Goal: Communication & Community: Share content

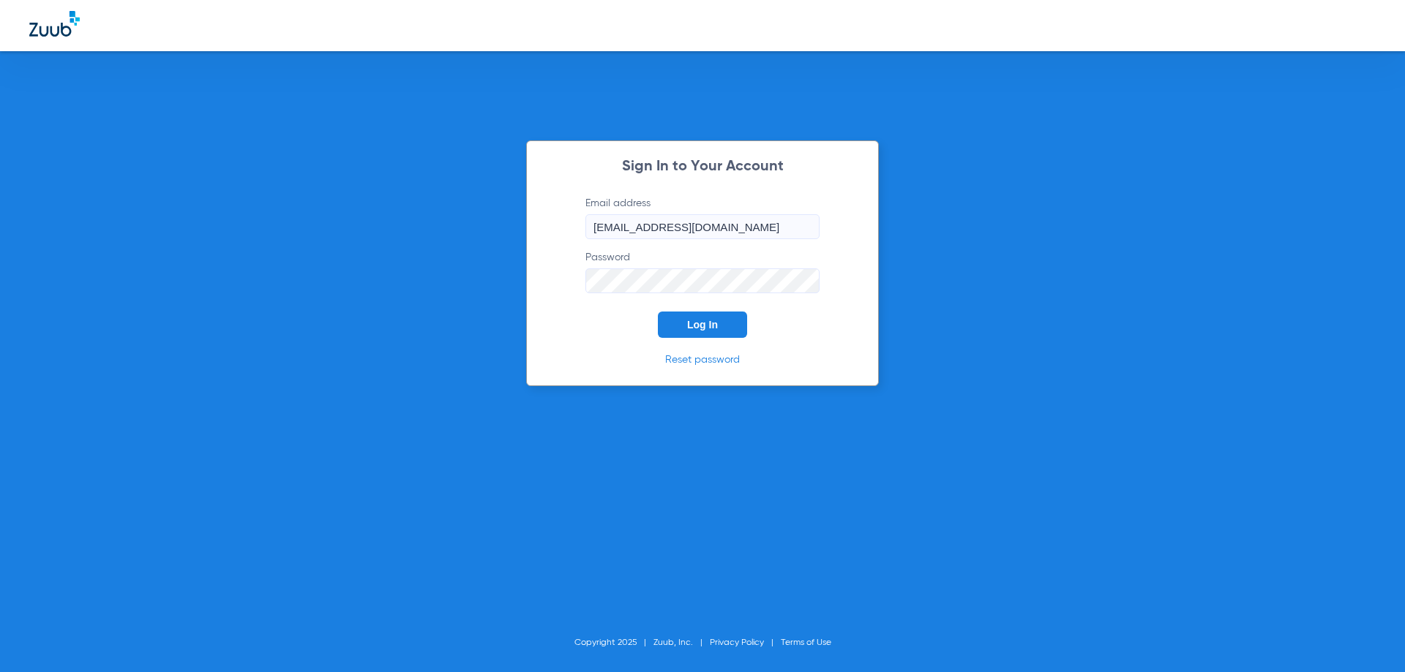
click at [723, 332] on button "Log In" at bounding box center [702, 325] width 89 height 26
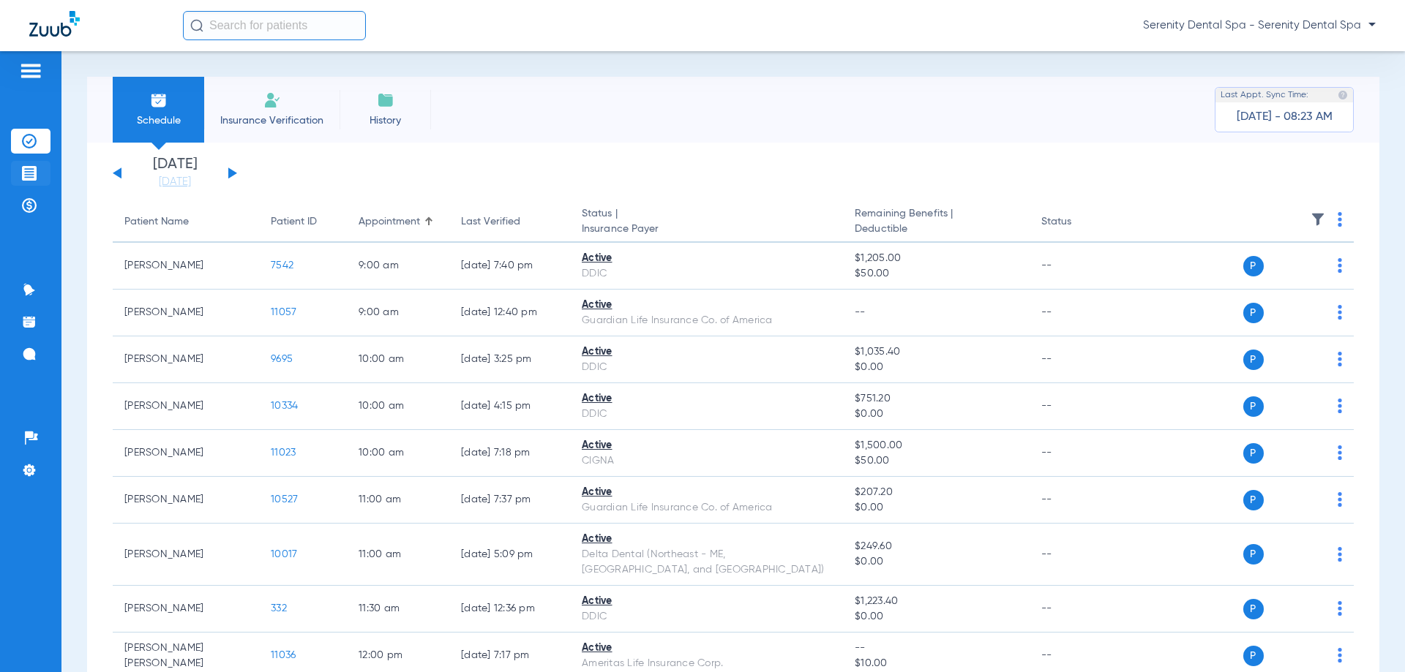
click at [35, 180] on li "Treatment Acceptance" at bounding box center [31, 173] width 40 height 25
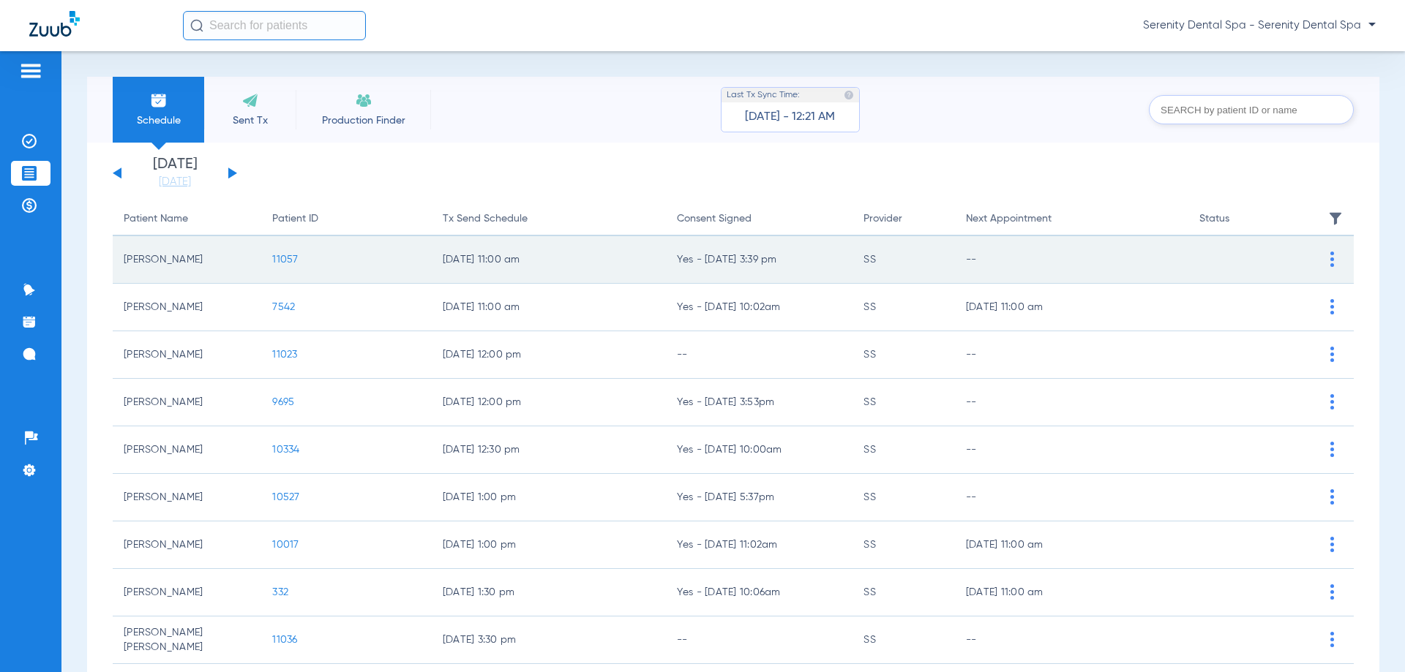
click at [277, 258] on span "11057" at bounding box center [285, 260] width 26 height 10
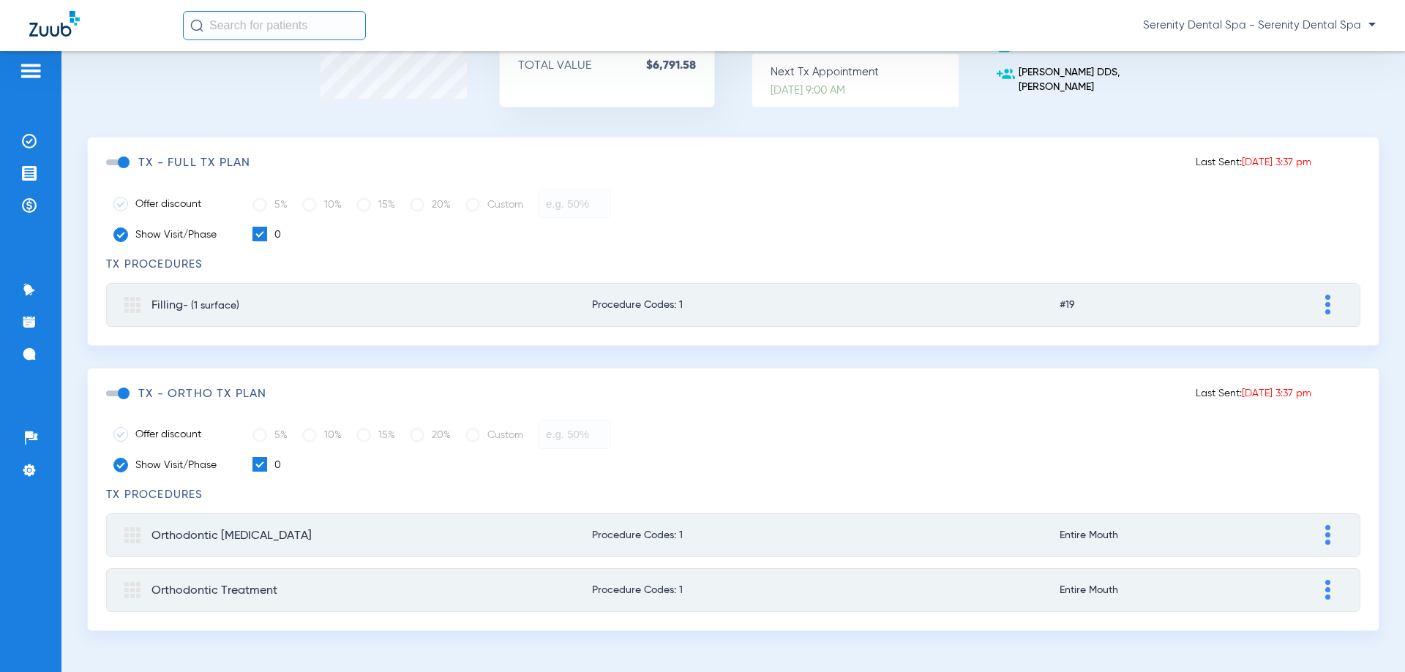
scroll to position [208, 0]
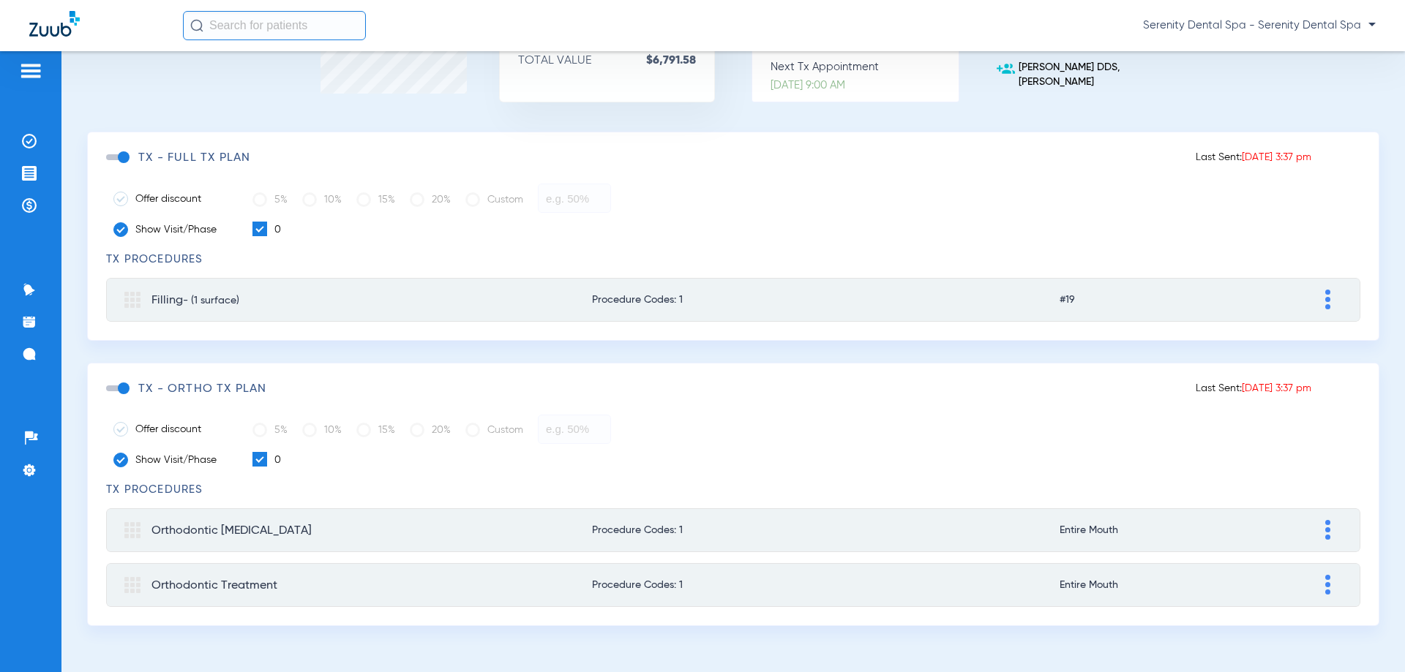
click at [124, 386] on span at bounding box center [117, 389] width 22 height 6
click at [109, 396] on input "checkbox" at bounding box center [109, 396] width 0 height 0
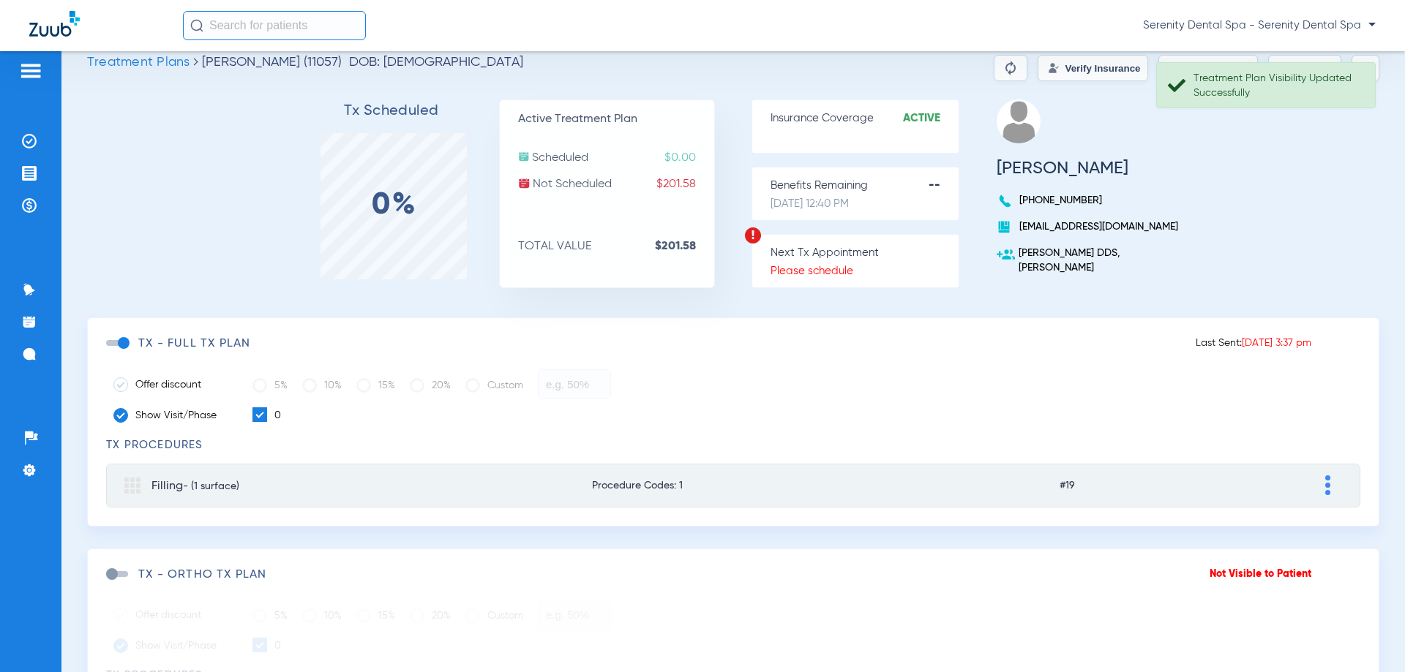
scroll to position [0, 0]
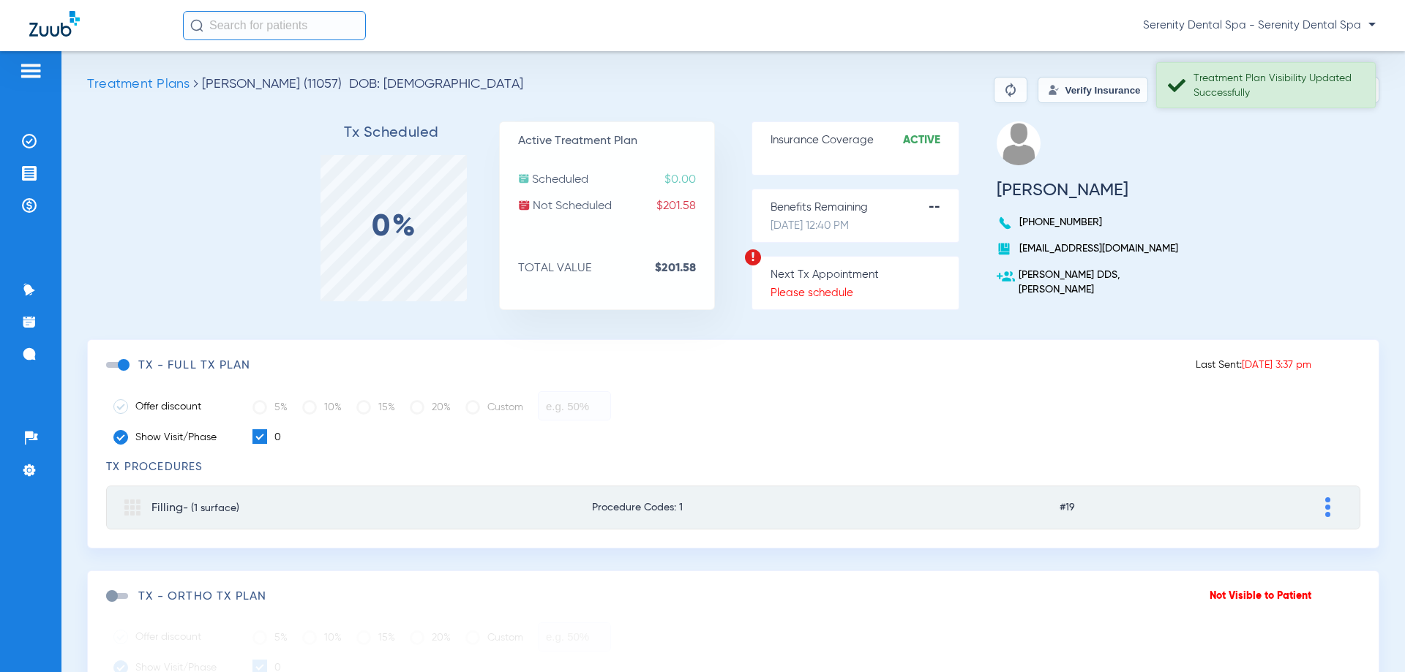
click at [1244, 104] on div "Treatment Plan Visibility Updated Successfully" at bounding box center [1265, 85] width 219 height 46
click at [1285, 84] on button "Send Tx" at bounding box center [1304, 90] width 73 height 26
click at [1210, 82] on button "Copy Tx Link" at bounding box center [1207, 90] width 99 height 26
click at [34, 358] on img at bounding box center [29, 354] width 15 height 15
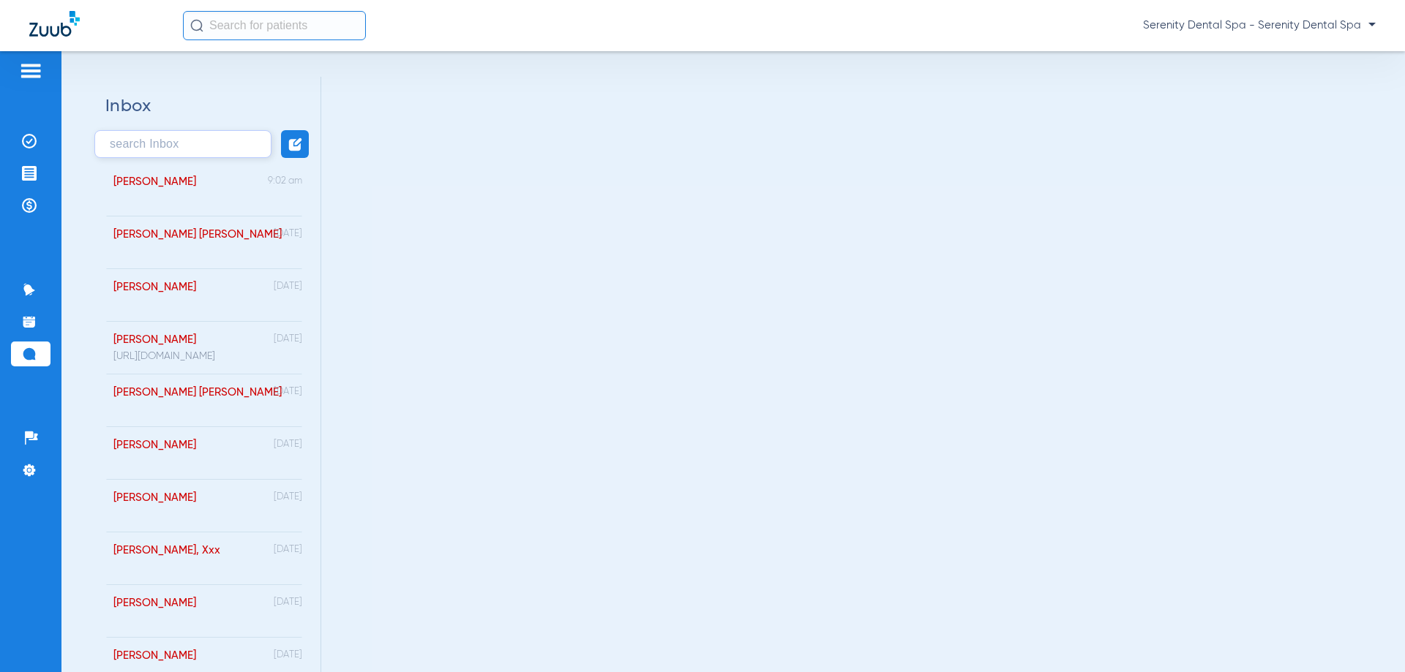
click at [182, 204] on div "[PERSON_NAME]" at bounding box center [147, 190] width 98 height 53
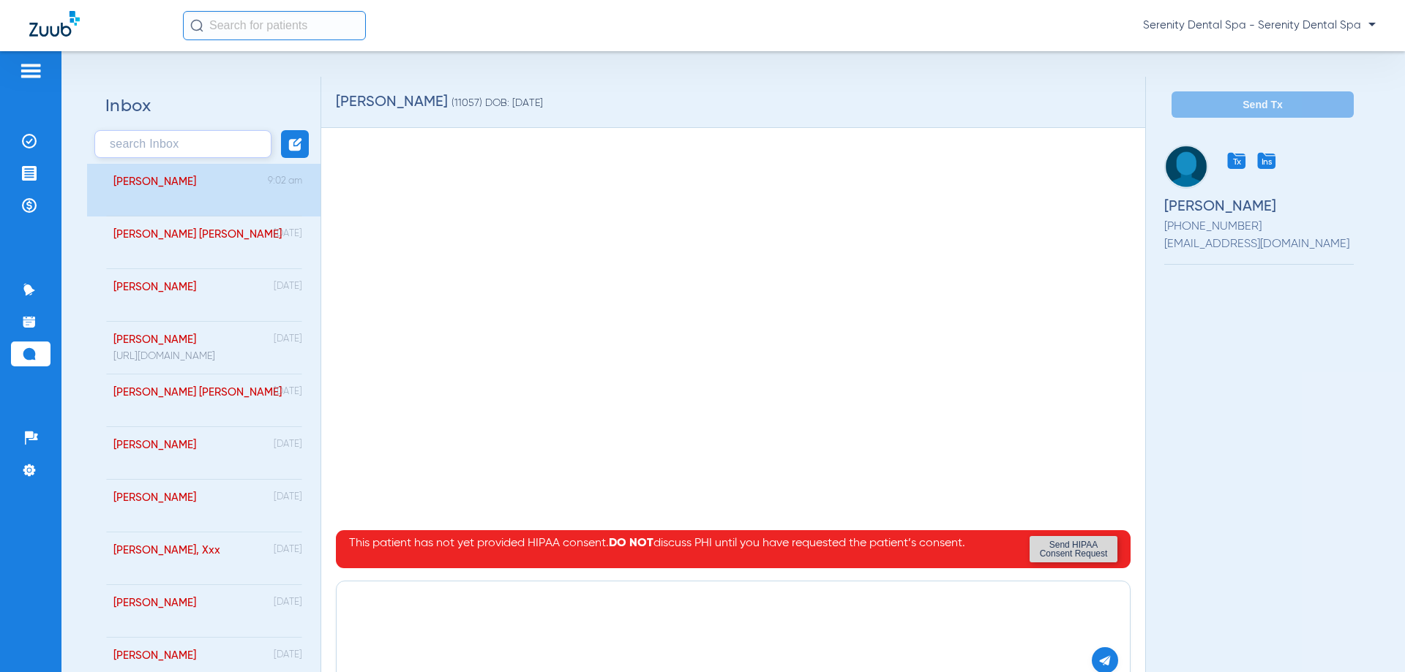
paste textarea "[URL][DOMAIN_NAME]"
type textarea "[URL][DOMAIN_NAME]"
click at [1094, 653] on button at bounding box center [1104, 660] width 26 height 26
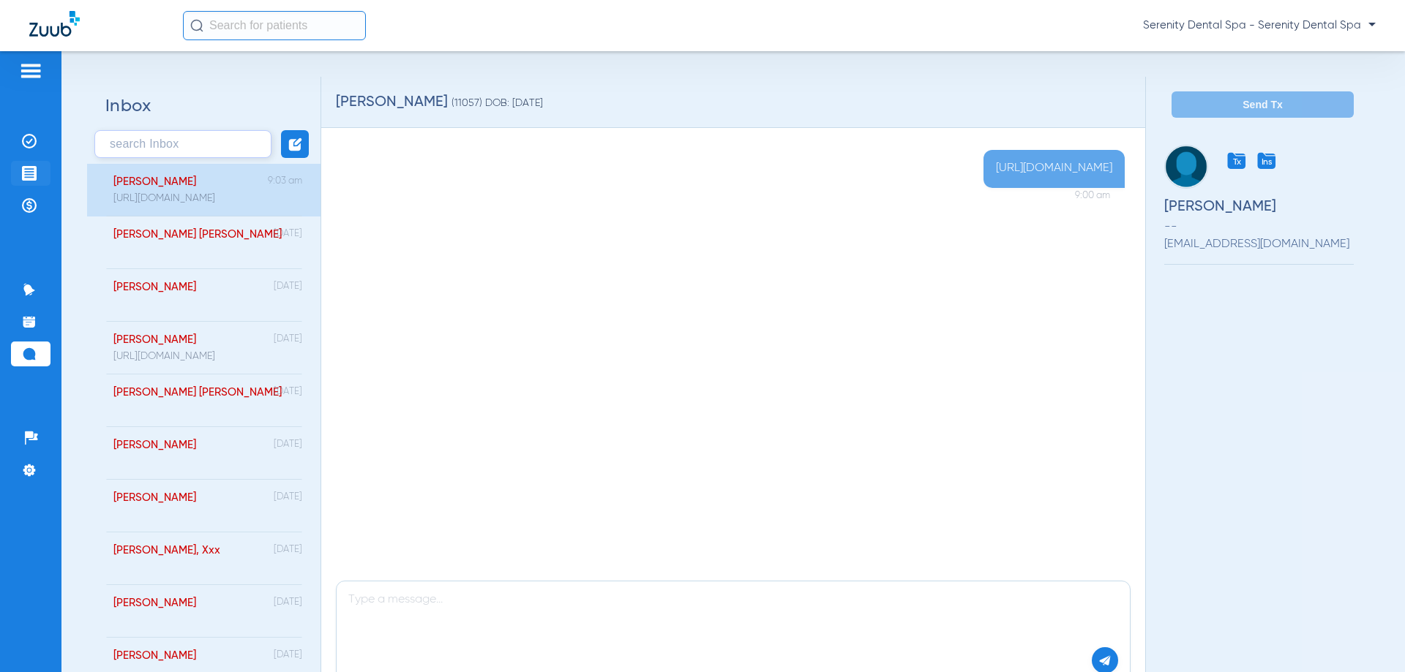
click at [40, 178] on li "Treatment Acceptance" at bounding box center [31, 173] width 40 height 25
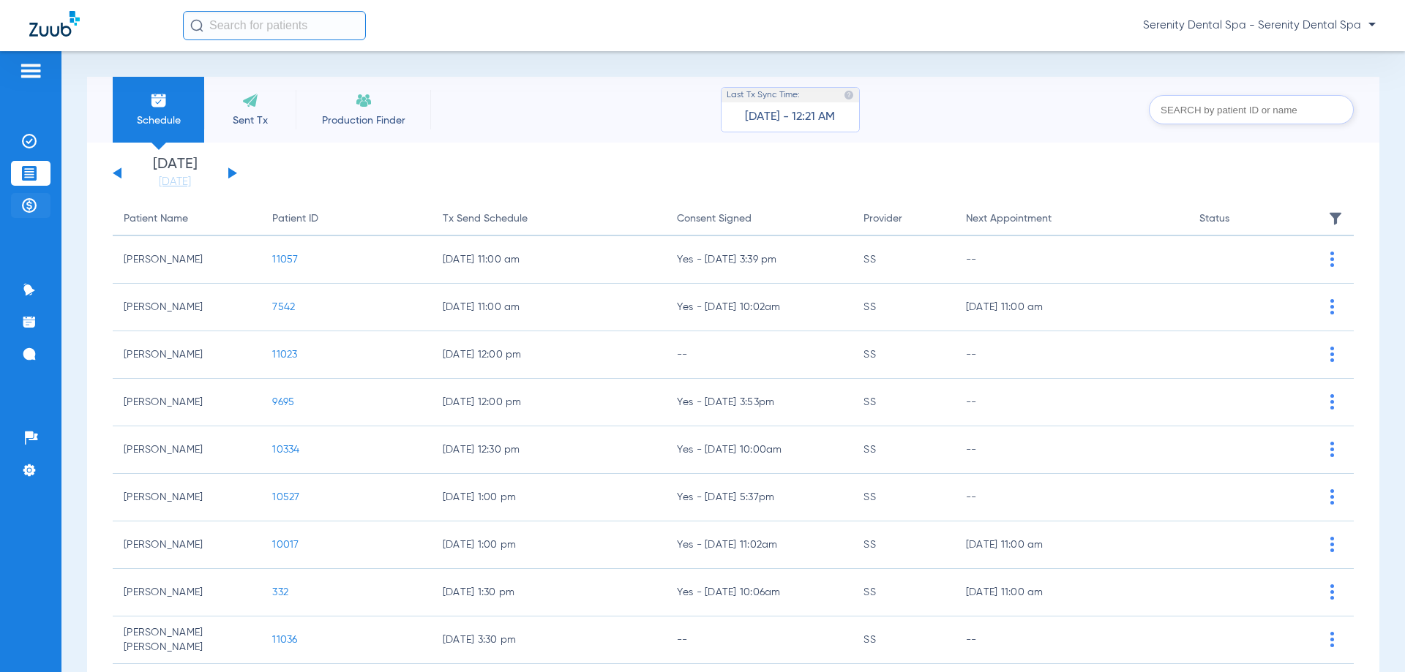
click at [24, 200] on img at bounding box center [29, 205] width 15 height 15
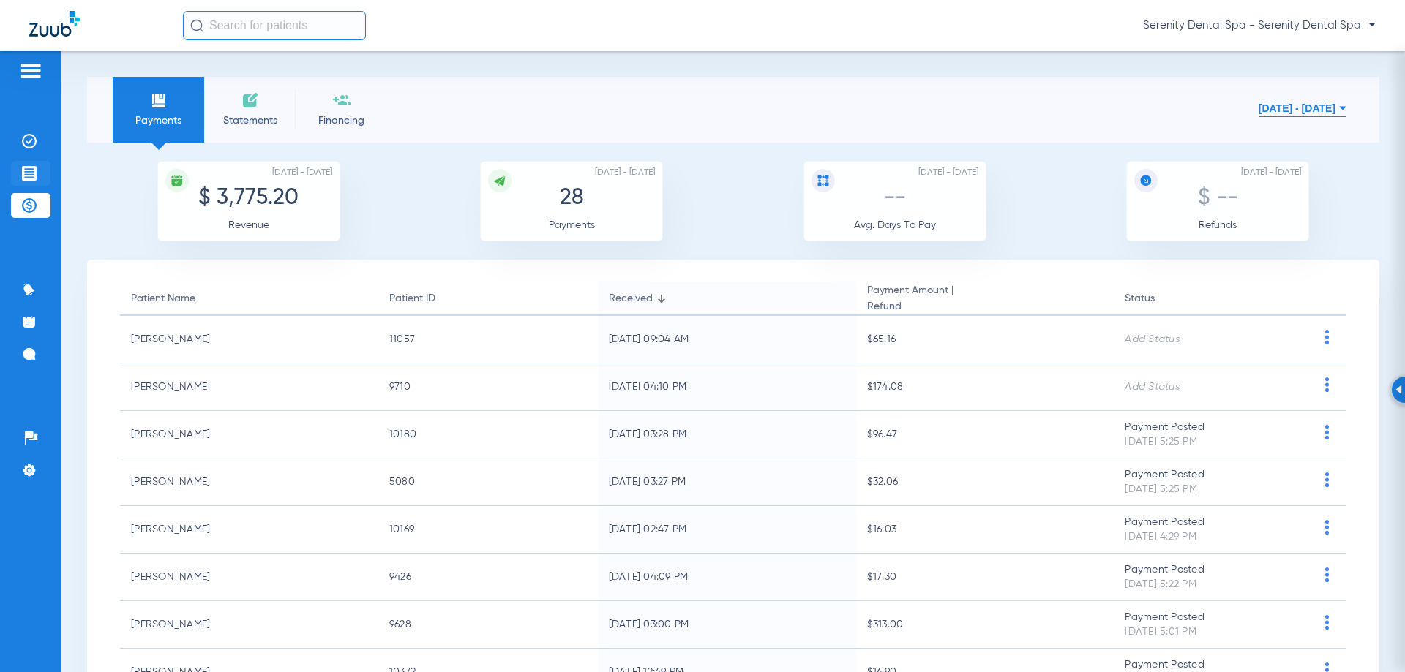
click at [29, 173] on img at bounding box center [29, 173] width 15 height 15
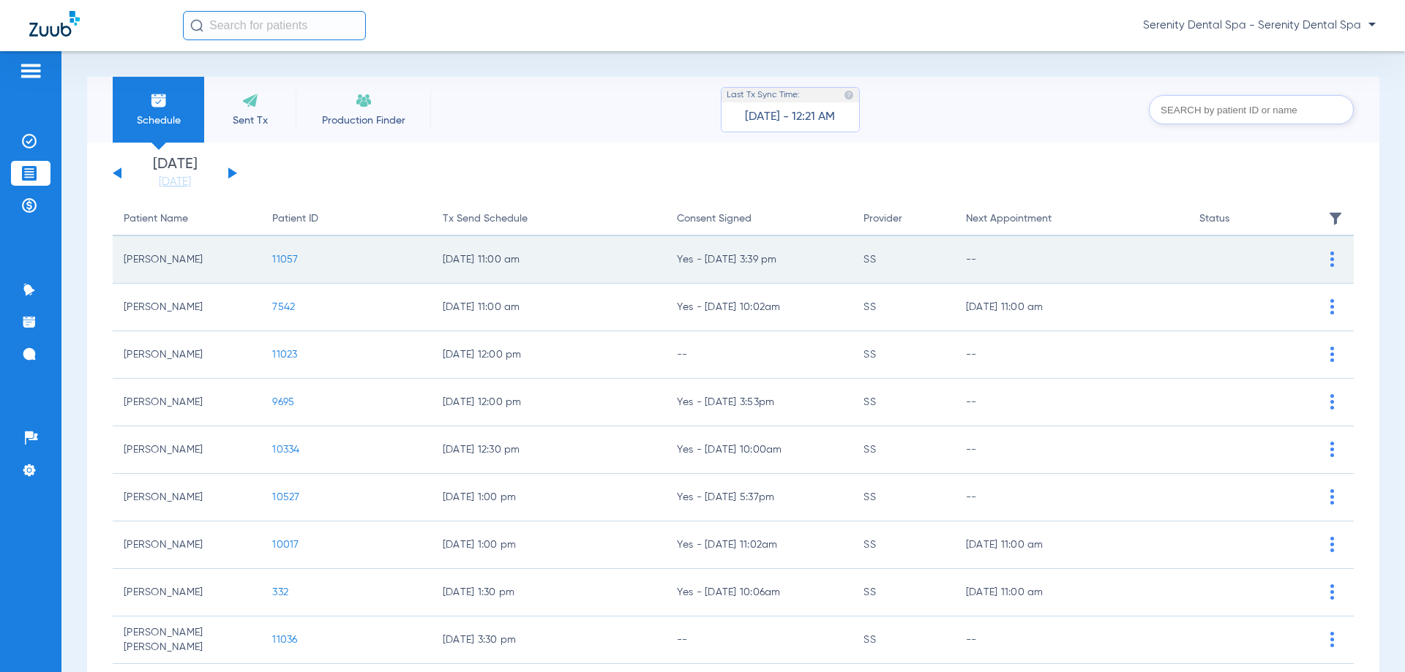
click at [283, 259] on span "11057" at bounding box center [285, 260] width 26 height 10
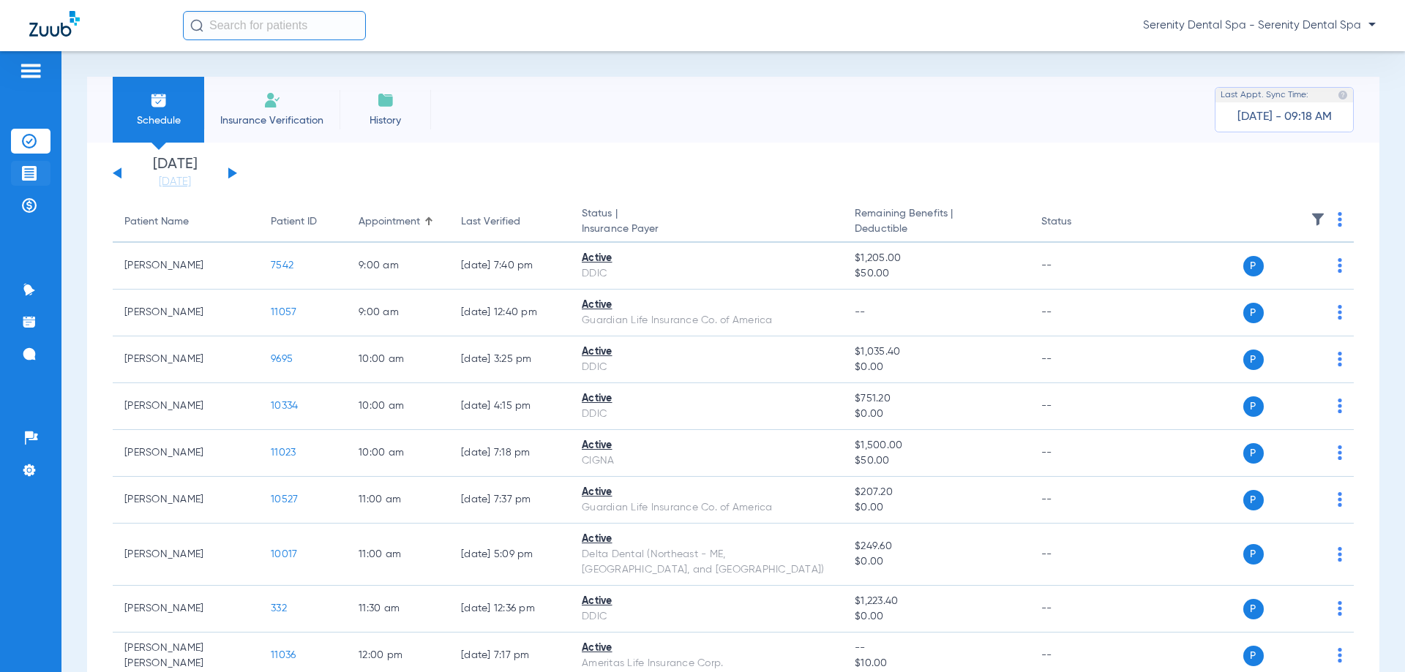
click at [32, 168] on img at bounding box center [29, 173] width 15 height 15
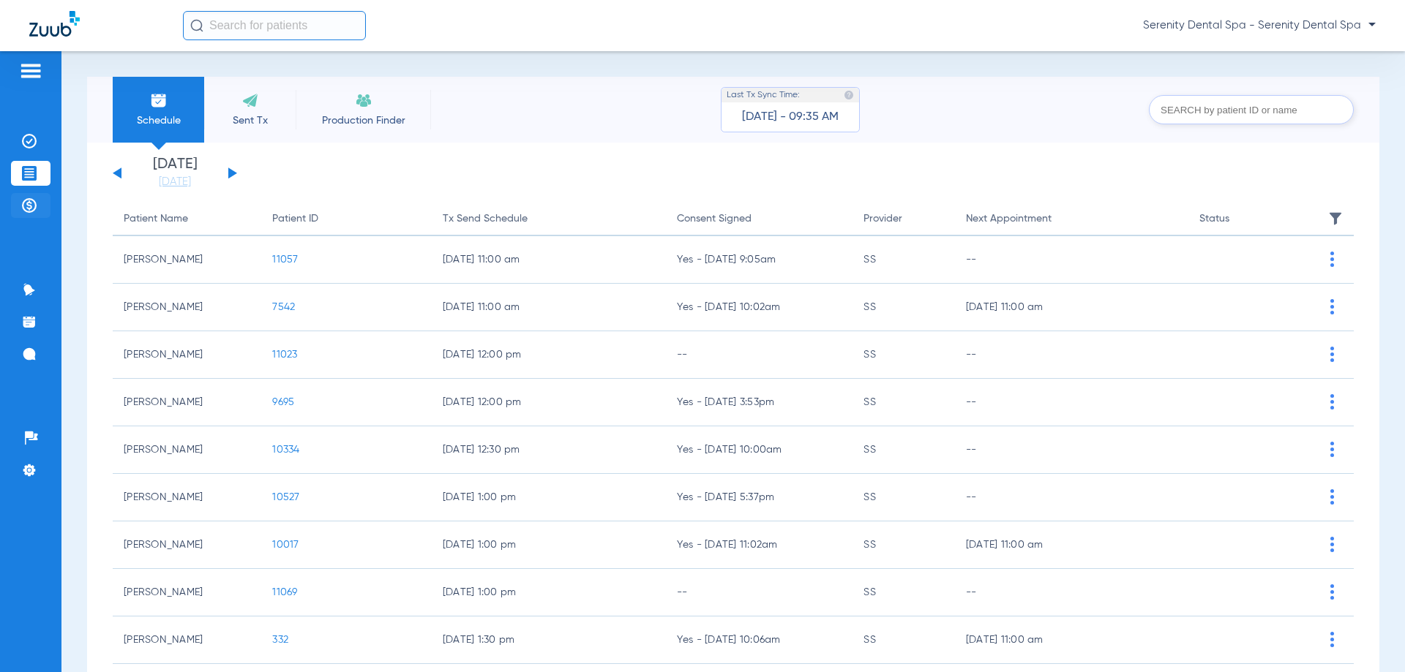
click at [23, 200] on img at bounding box center [29, 205] width 15 height 15
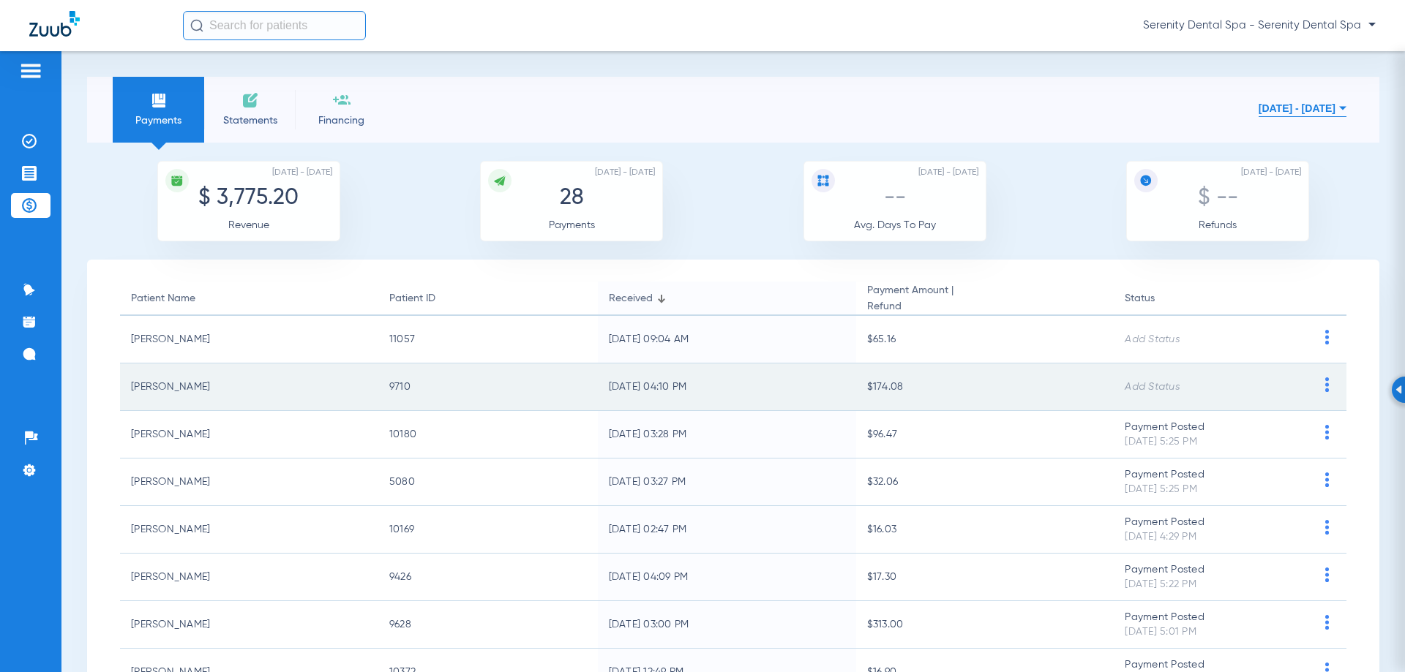
click at [1318, 381] on img at bounding box center [1327, 384] width 18 height 15
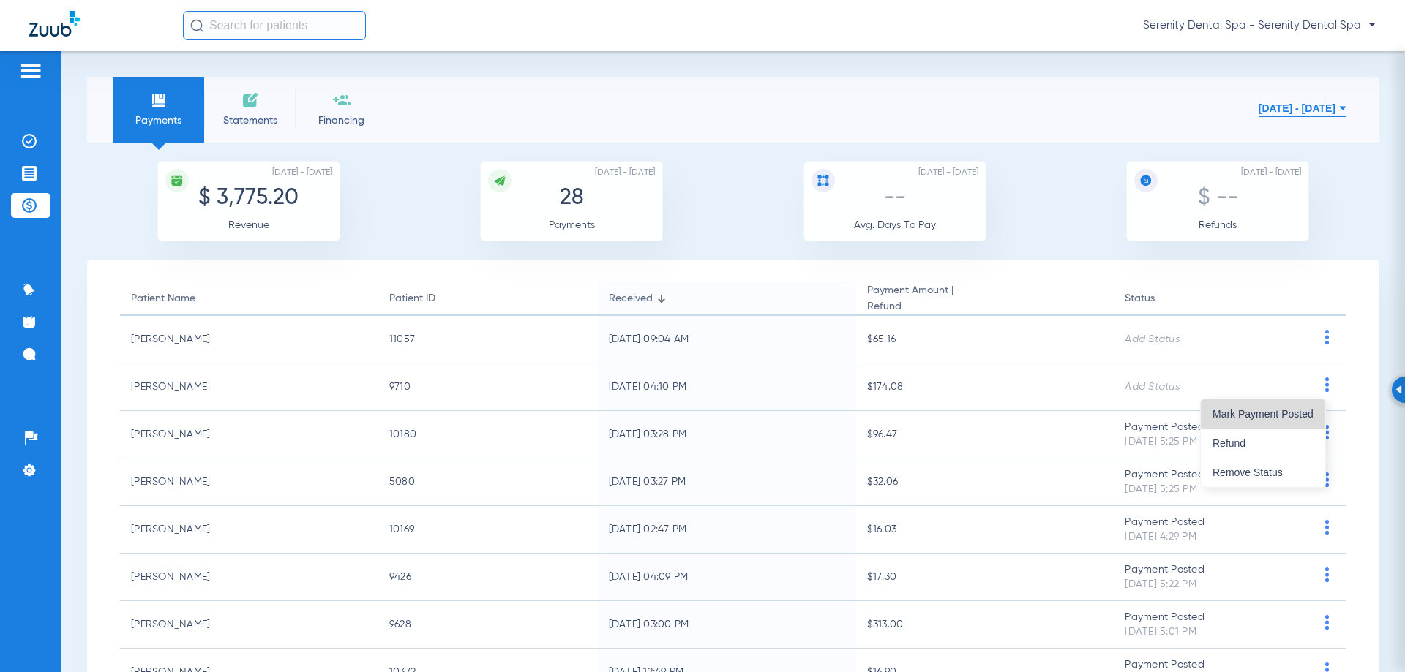
click at [1263, 417] on span "Mark Payment Posted" at bounding box center [1262, 414] width 101 height 10
click at [27, 168] on img at bounding box center [29, 173] width 15 height 15
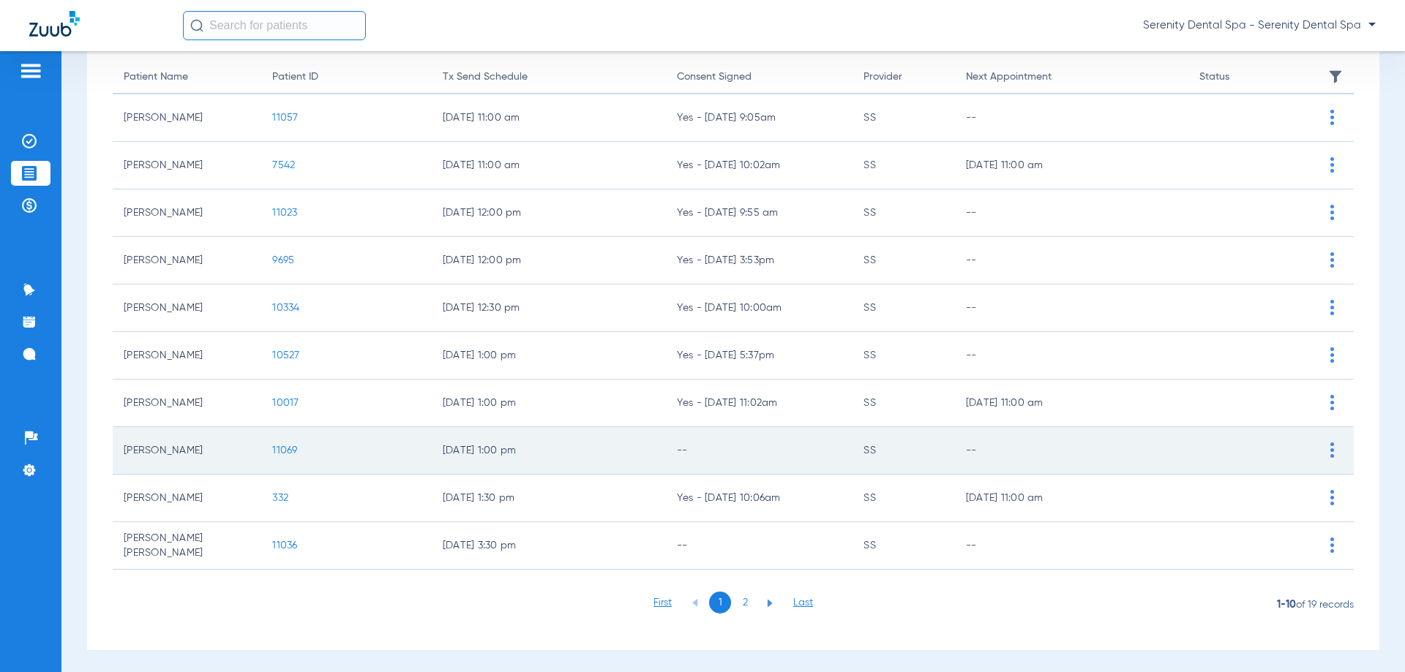
scroll to position [146, 0]
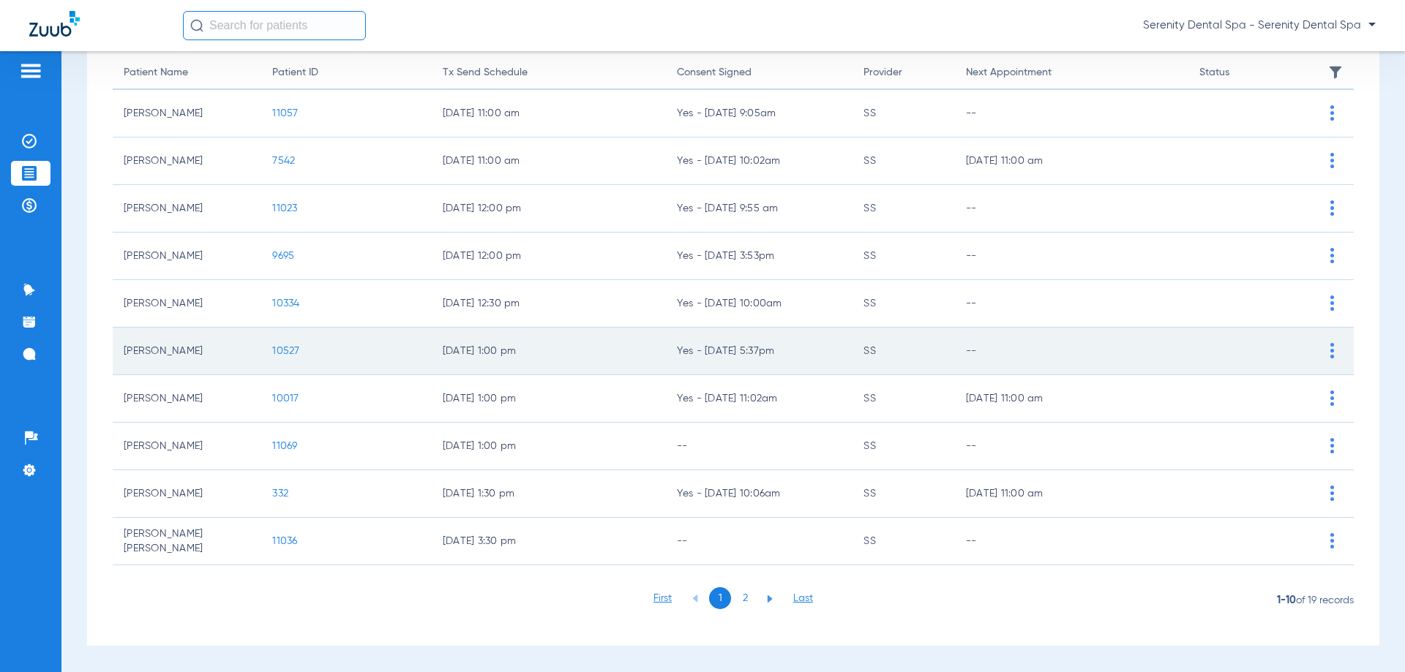
click at [285, 352] on span "10527" at bounding box center [285, 351] width 27 height 10
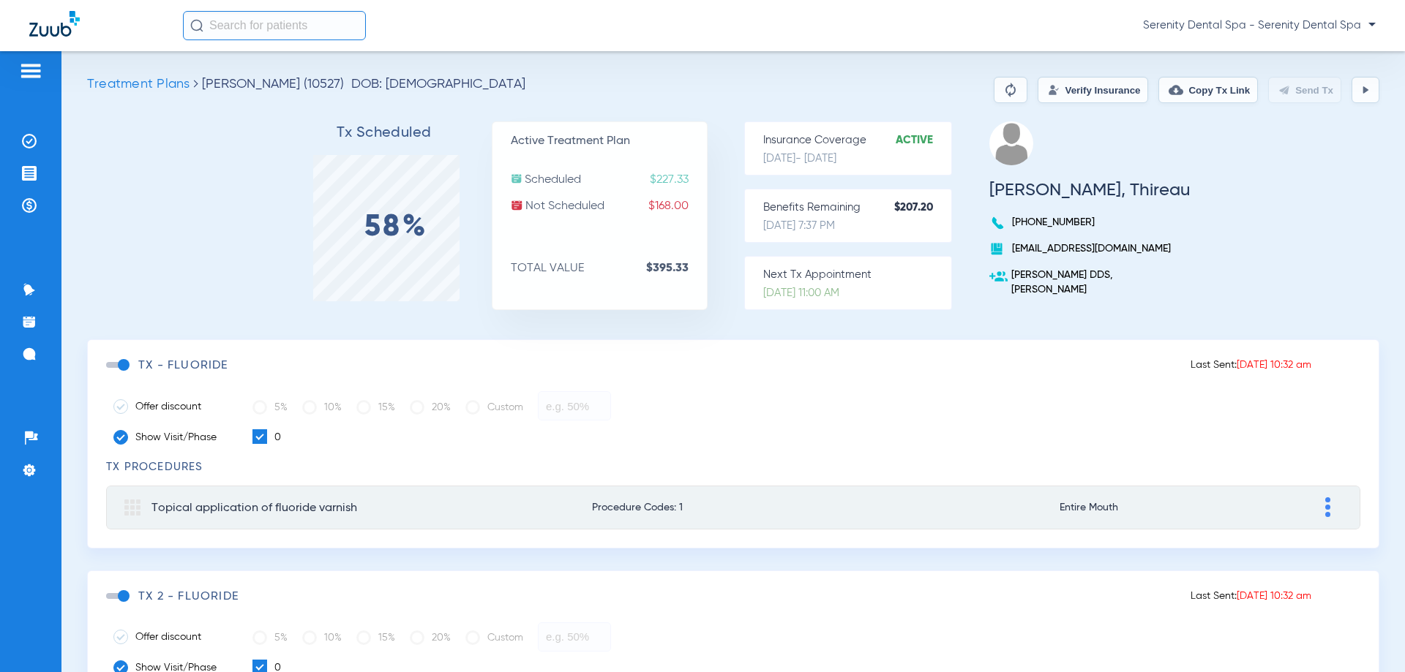
click at [126, 363] on span at bounding box center [117, 365] width 22 height 6
click at [109, 372] on input "checkbox" at bounding box center [109, 372] width 0 height 0
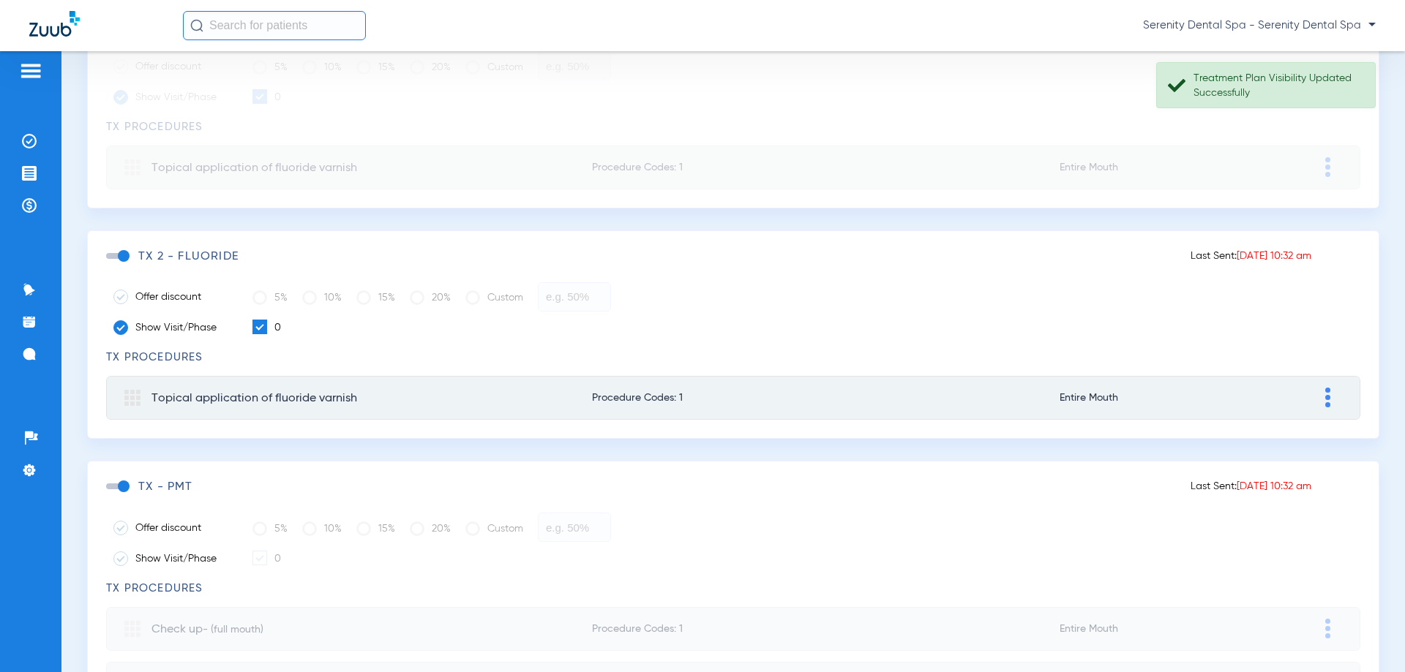
scroll to position [366, 0]
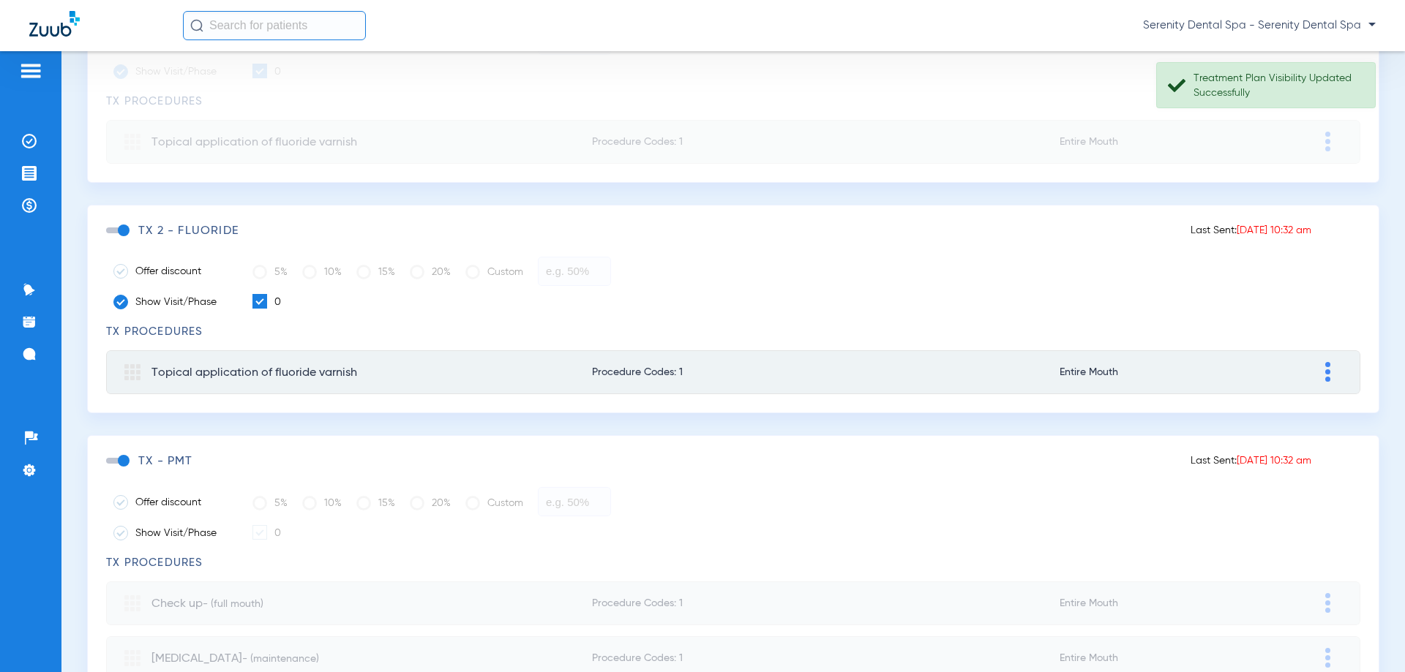
click at [124, 230] on span at bounding box center [117, 231] width 22 height 6
click at [109, 238] on input "checkbox" at bounding box center [109, 238] width 0 height 0
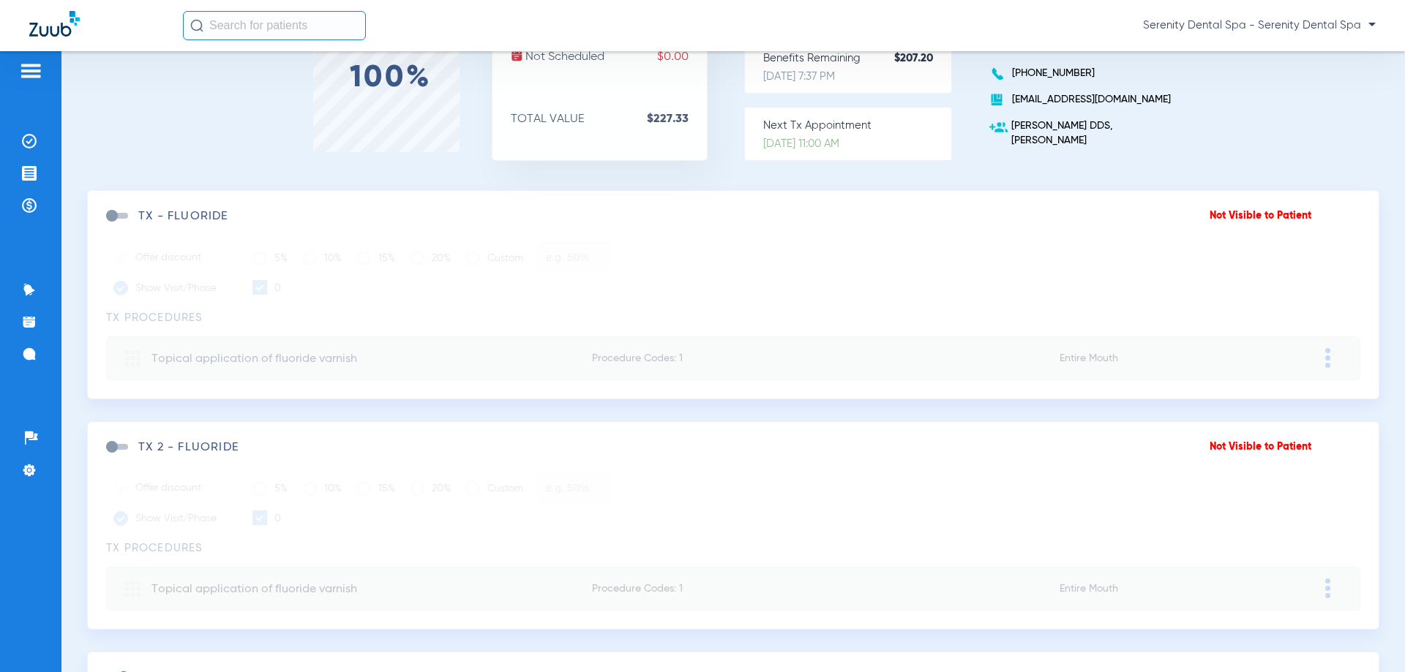
scroll to position [0, 0]
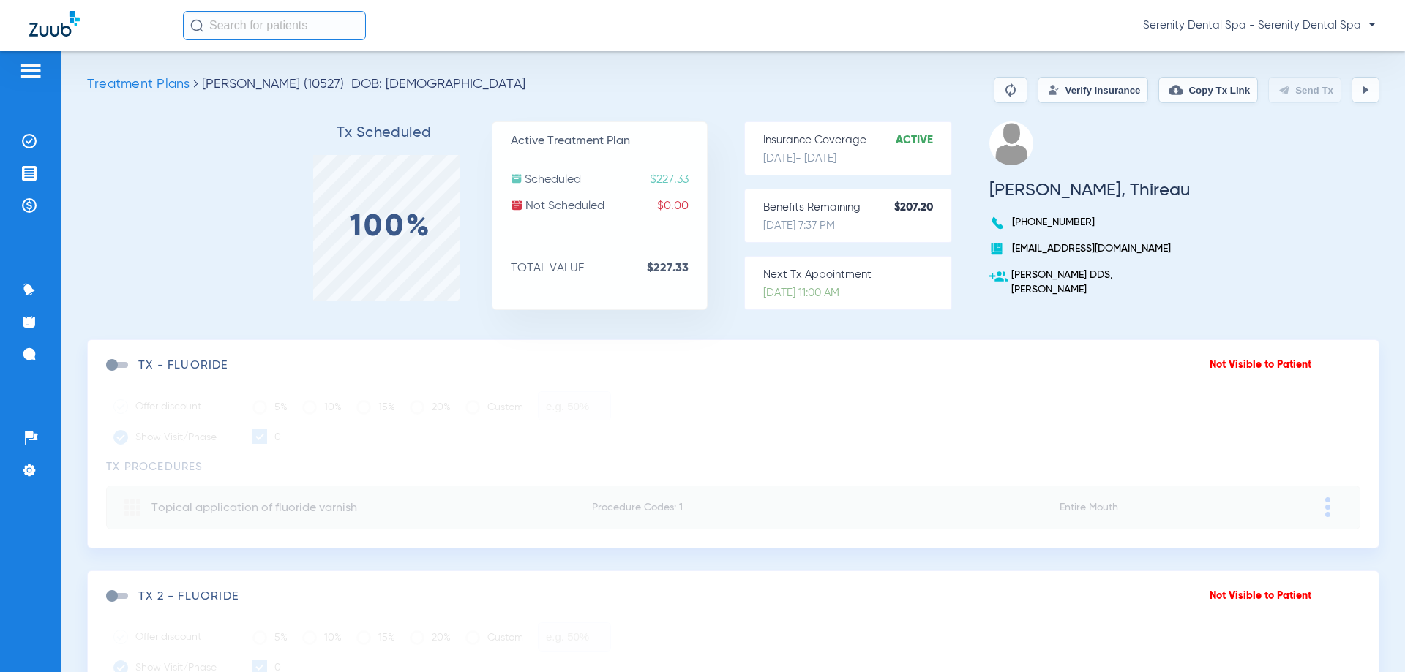
click at [1351, 91] on button at bounding box center [1365, 90] width 28 height 26
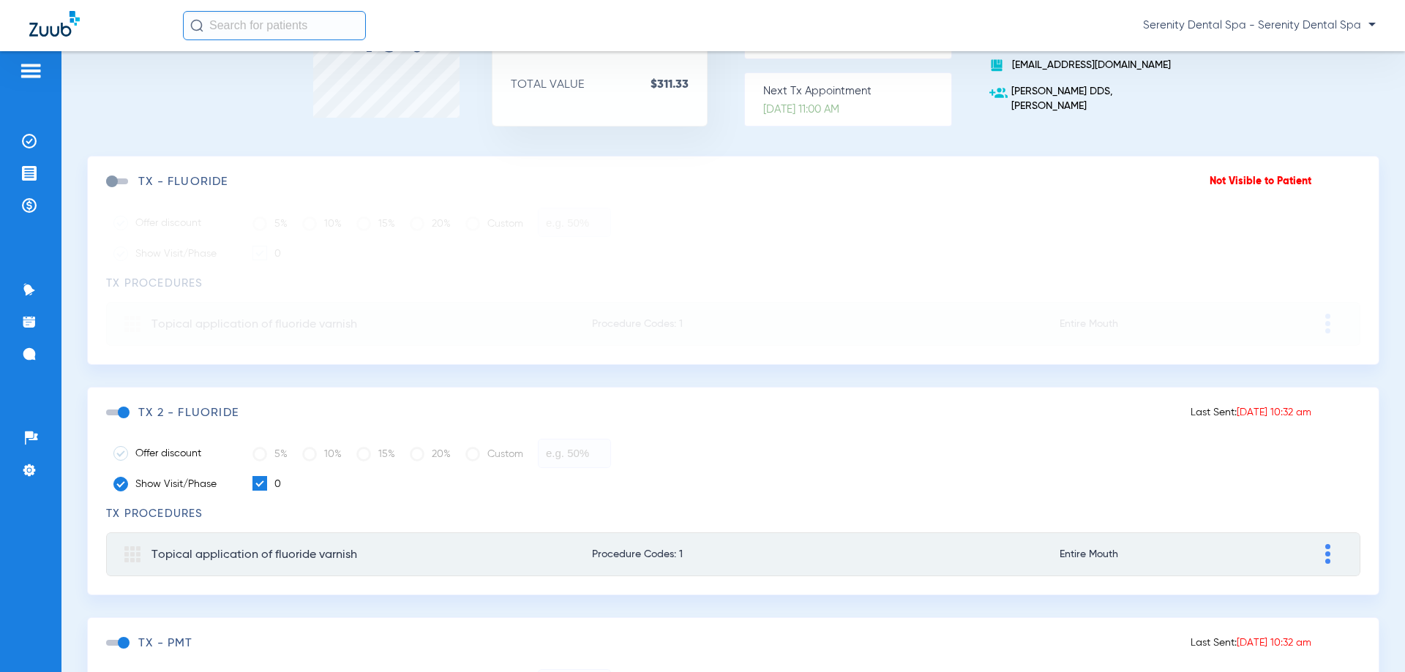
scroll to position [293, 0]
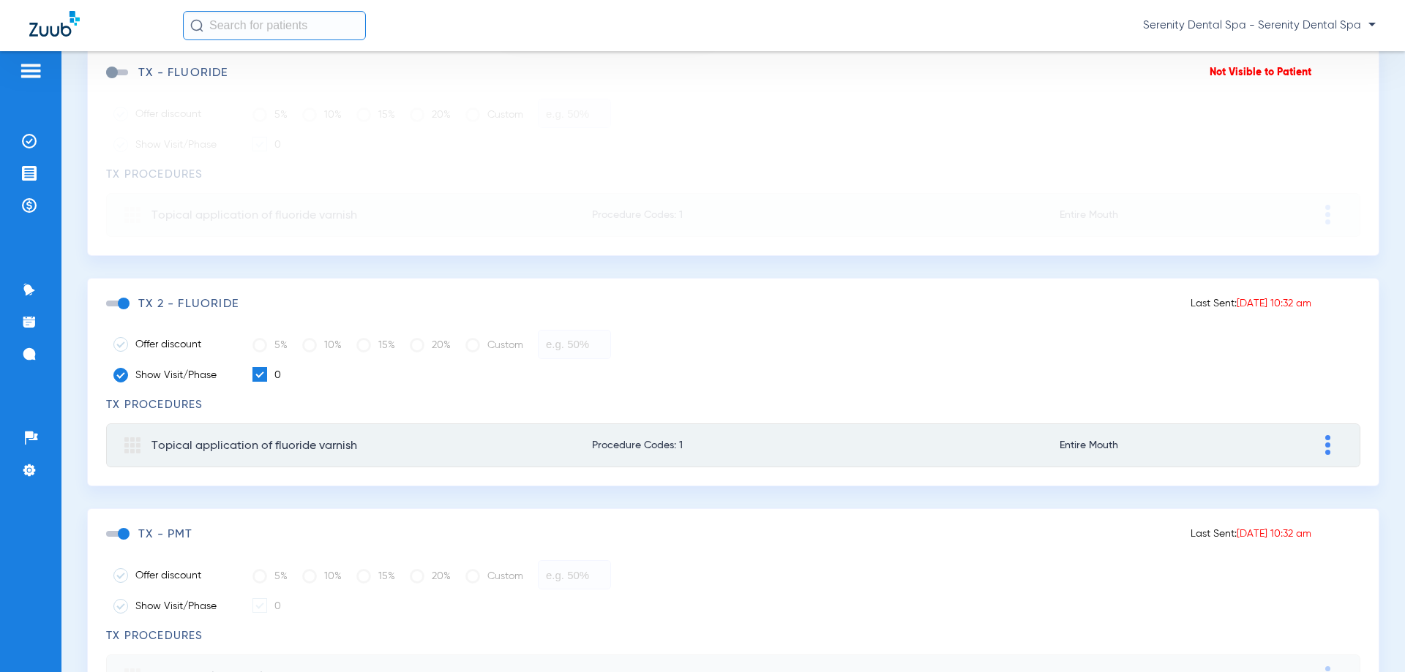
click at [127, 303] on span at bounding box center [117, 304] width 22 height 6
click at [109, 311] on input "checkbox" at bounding box center [109, 311] width 0 height 0
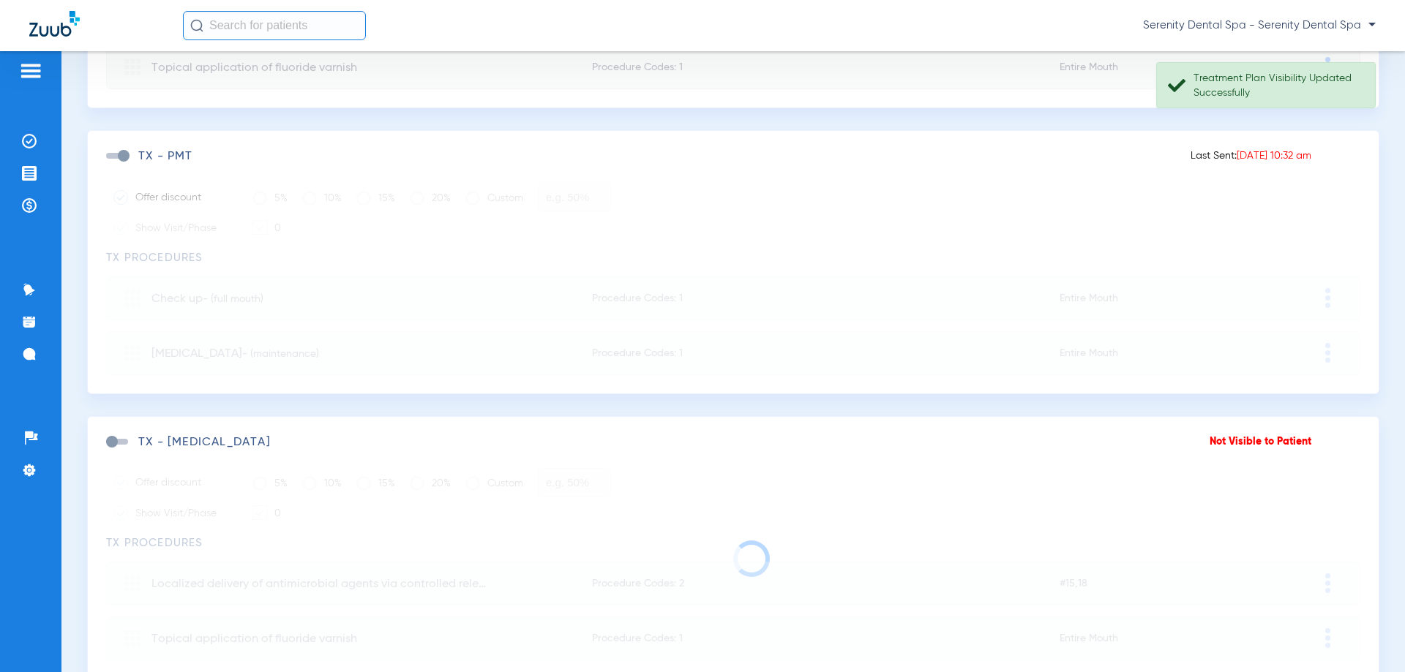
scroll to position [878, 0]
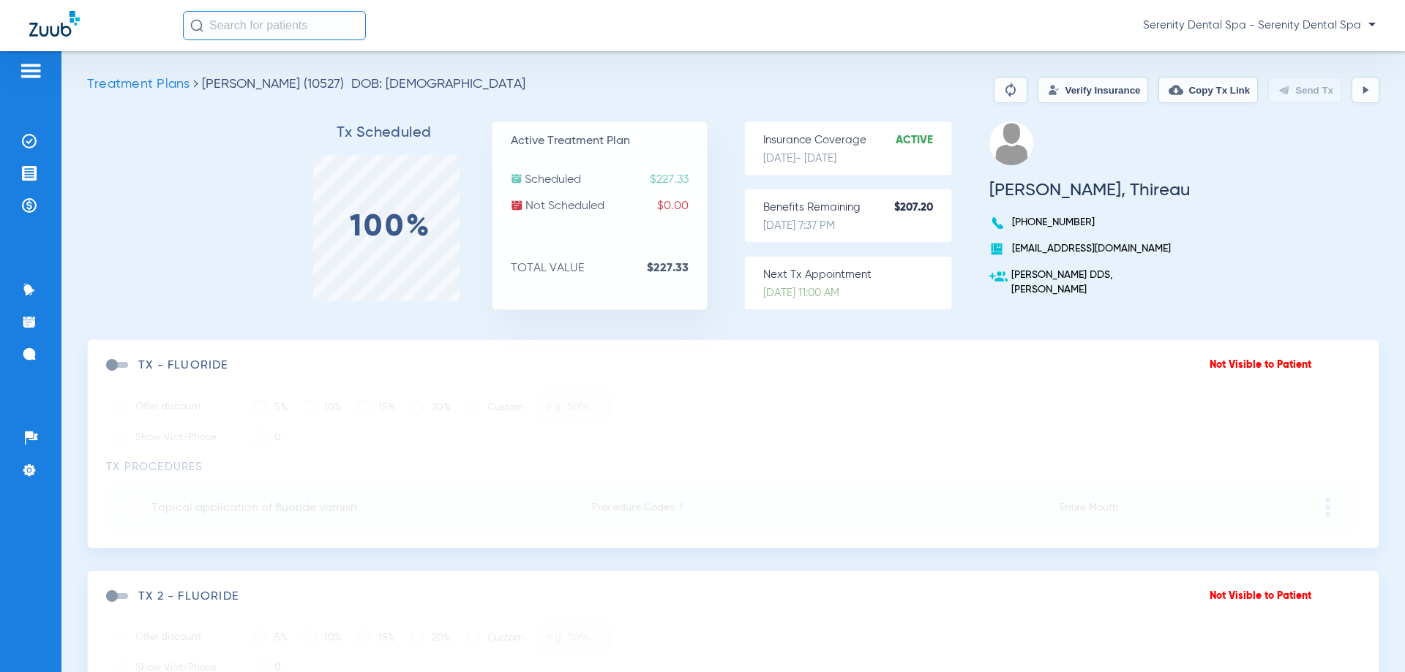
click at [1359, 91] on img at bounding box center [1365, 90] width 12 height 12
click at [1363, 97] on button at bounding box center [1365, 90] width 28 height 26
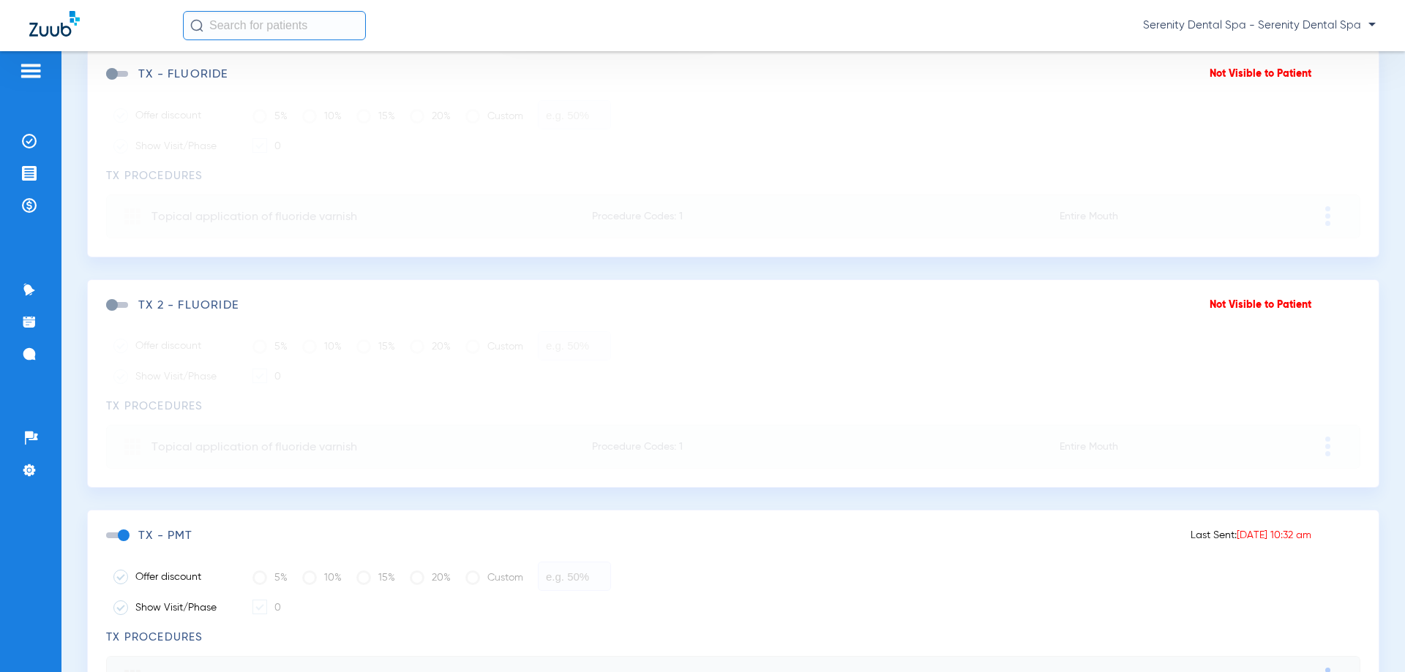
scroll to position [293, 0]
click at [30, 211] on img at bounding box center [29, 205] width 15 height 15
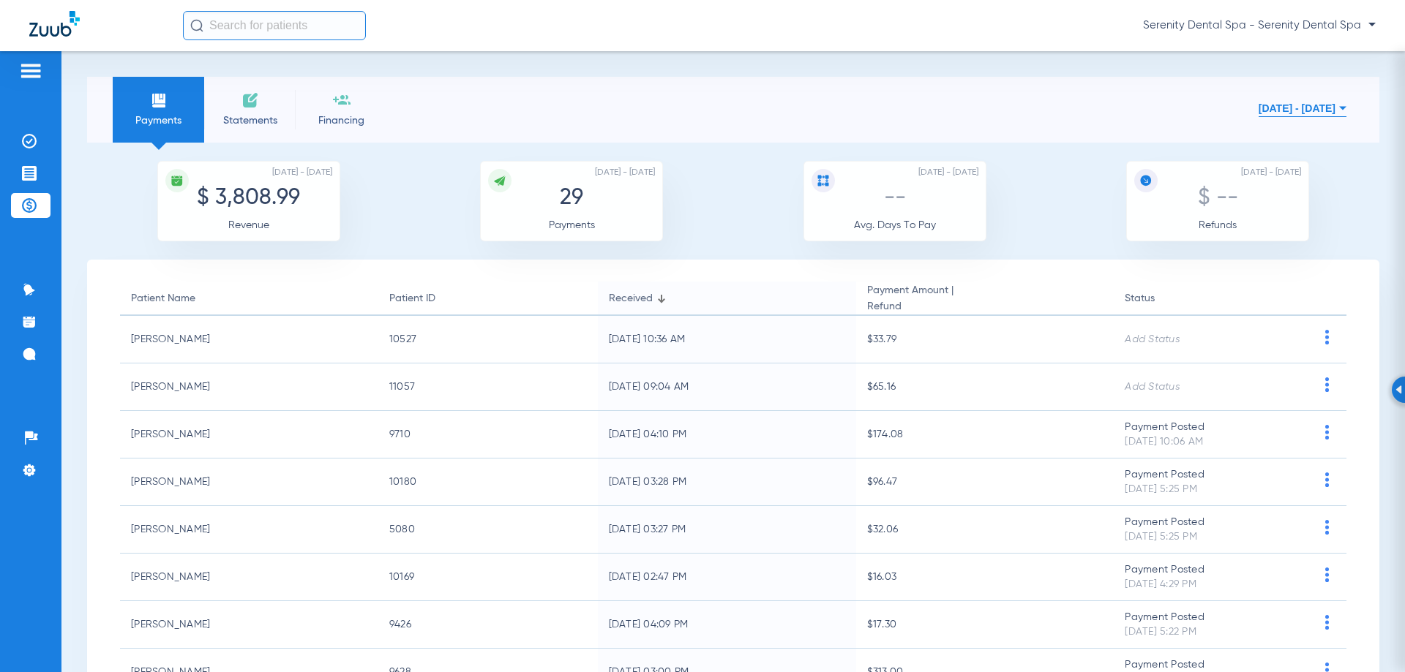
click at [23, 189] on ul "Insurance Verification Treatment Acceptance Payments & A/R" at bounding box center [31, 181] width 40 height 104
click at [29, 182] on li "Treatment Acceptance" at bounding box center [31, 173] width 40 height 25
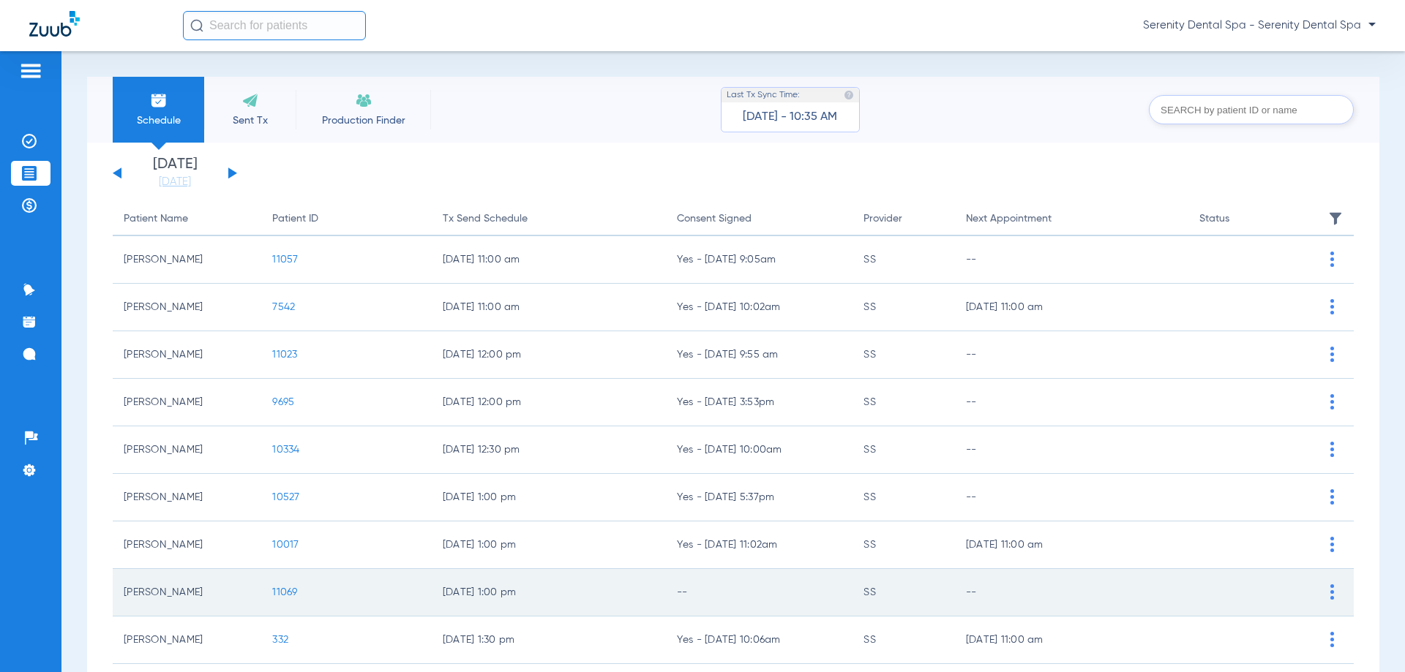
scroll to position [146, 0]
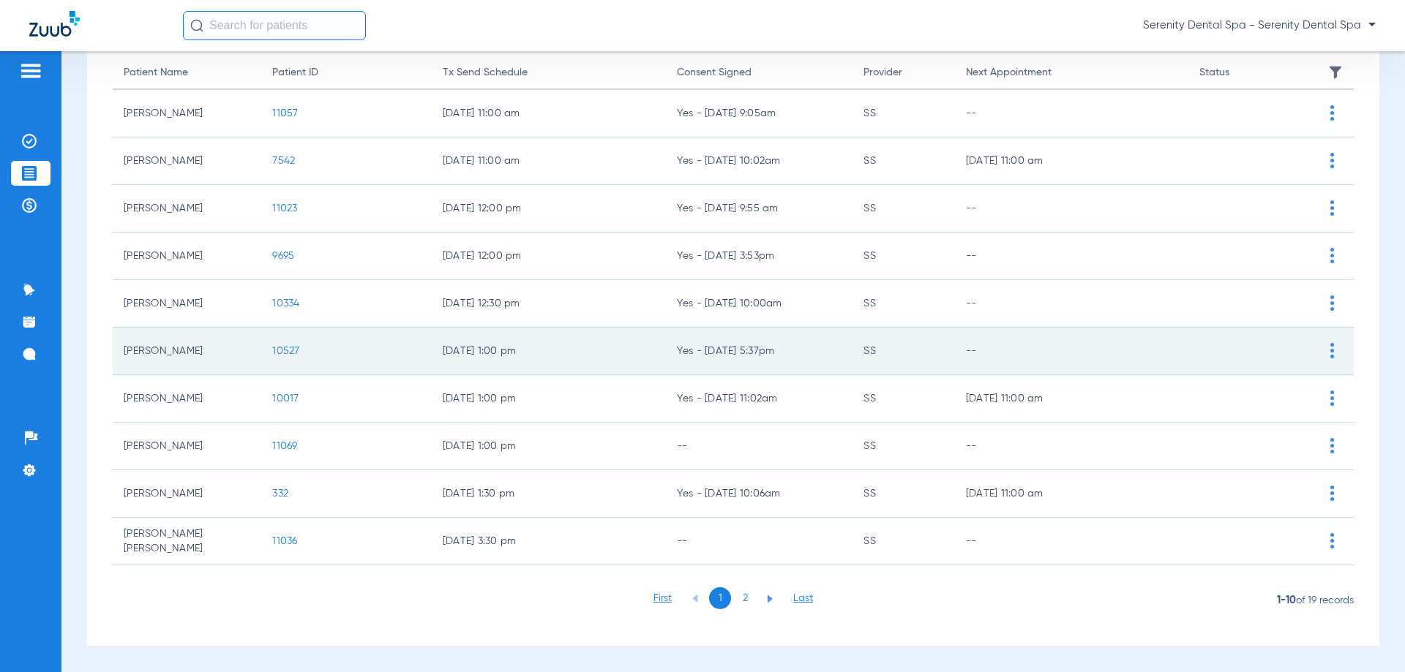
click at [280, 346] on span "10527" at bounding box center [285, 351] width 27 height 10
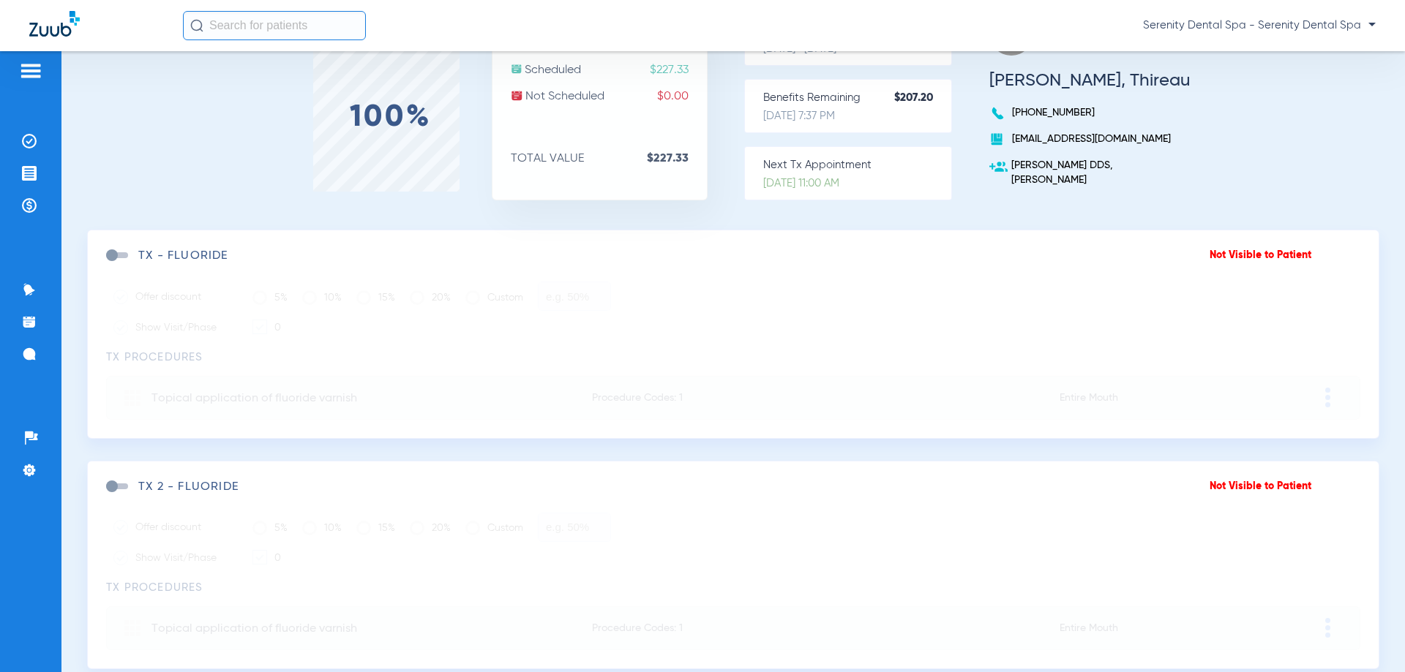
scroll to position [219, 0]
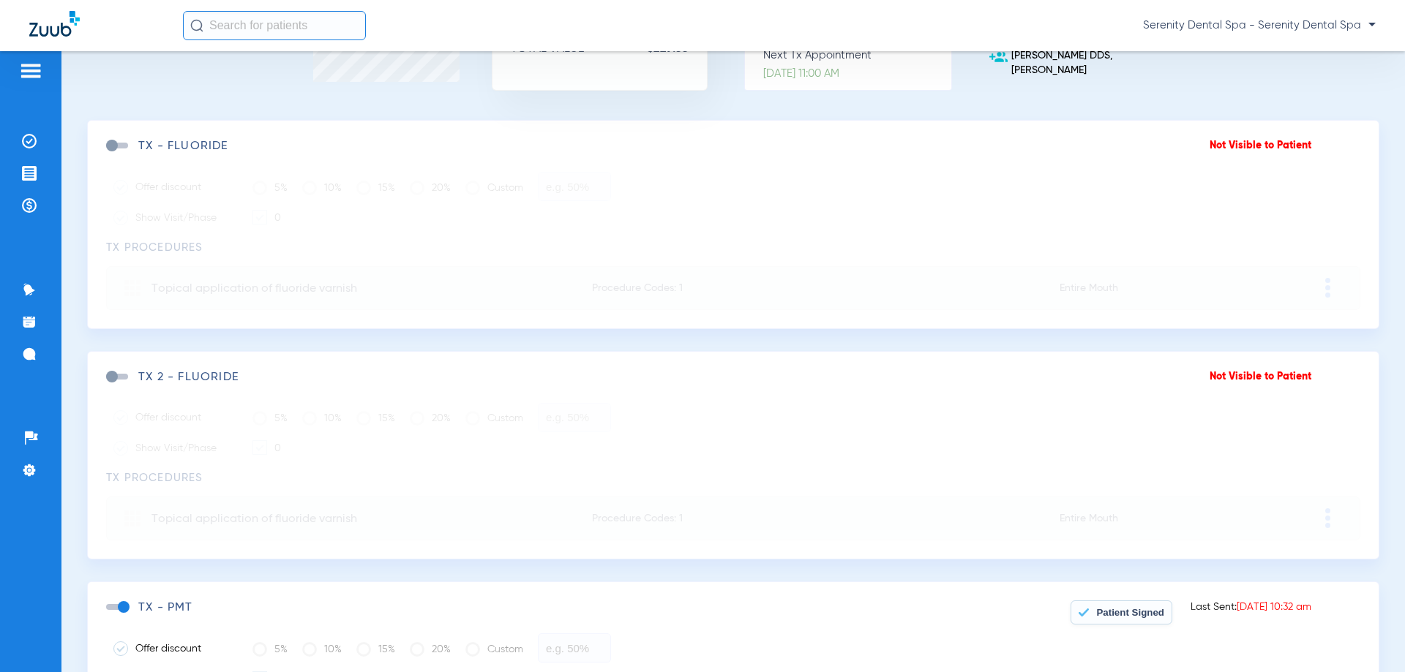
click at [23, 208] on img at bounding box center [29, 205] width 15 height 15
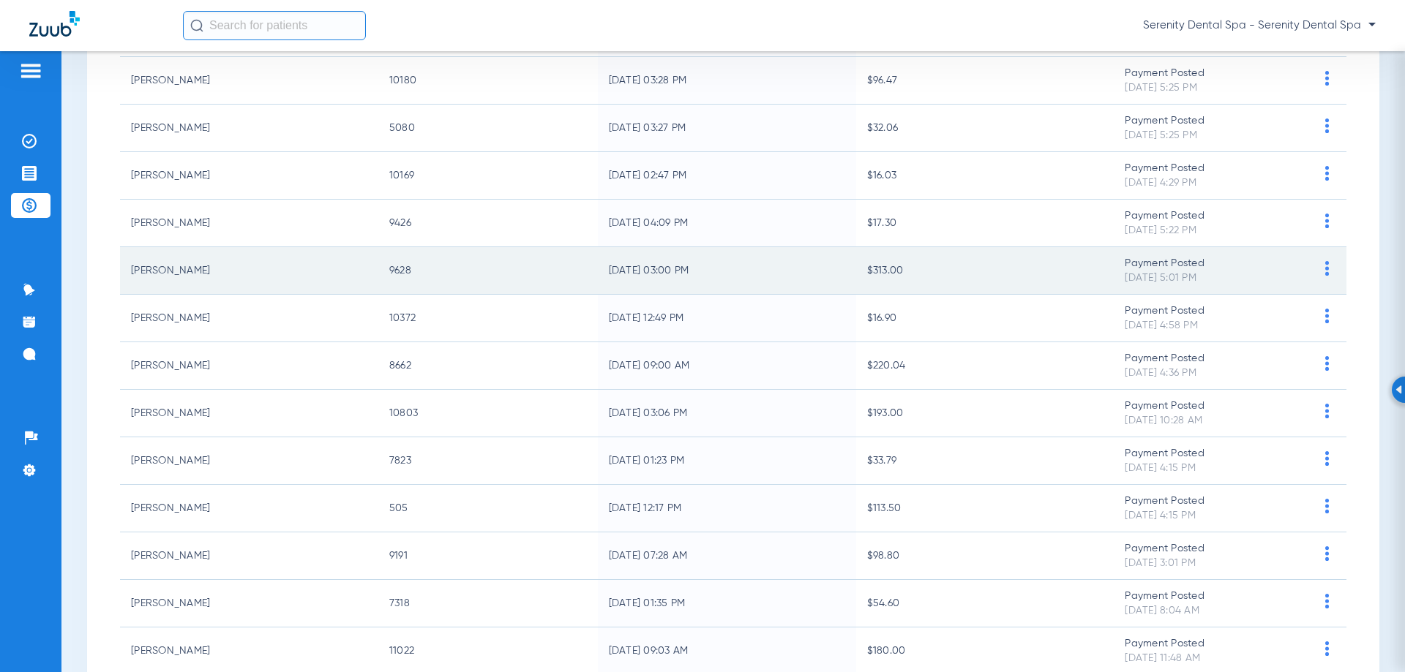
scroll to position [439, 0]
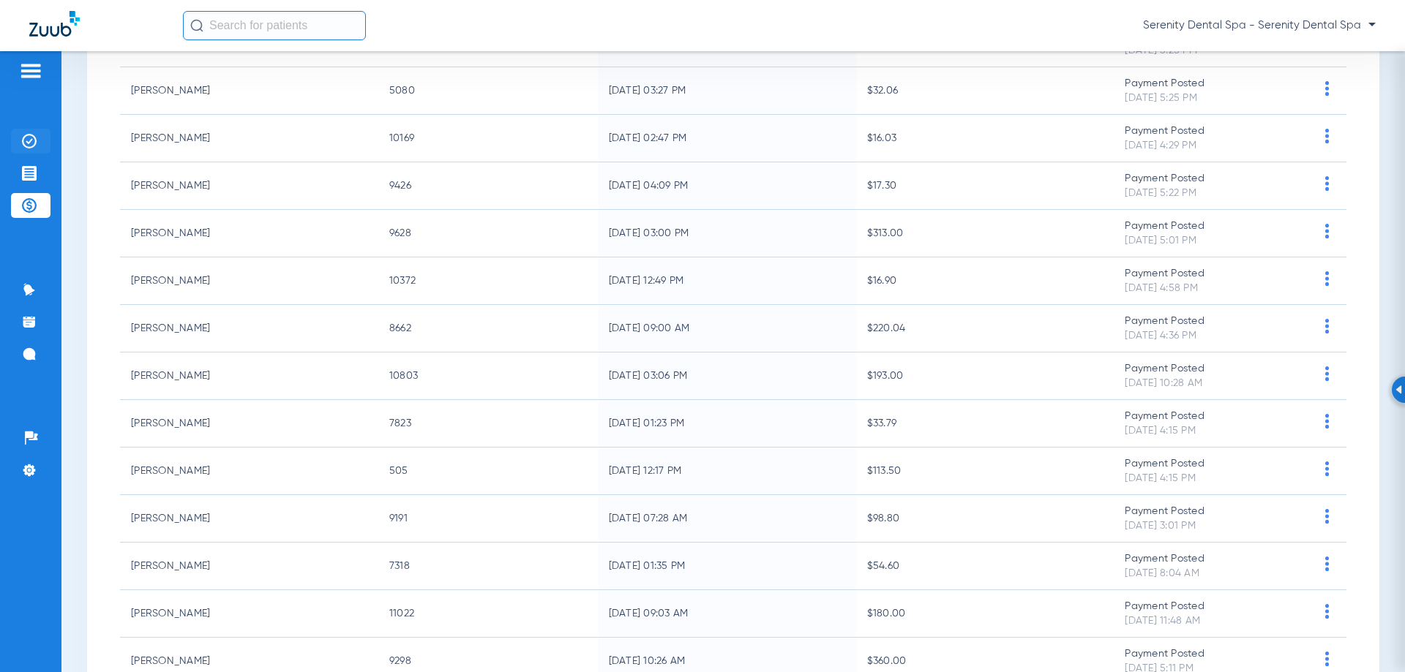
click at [21, 136] on li "Insurance Verification" at bounding box center [31, 141] width 40 height 25
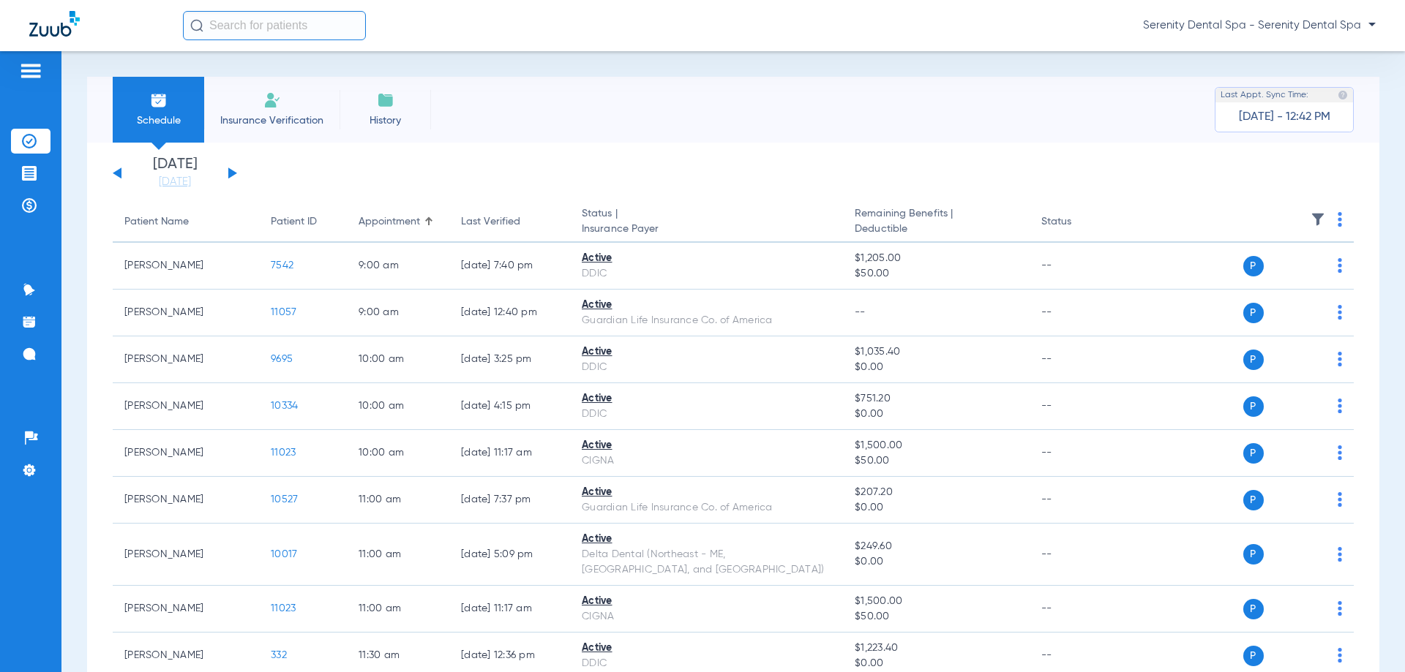
drag, startPoint x: 34, startPoint y: 183, endPoint x: 23, endPoint y: 235, distance: 53.2
click at [34, 182] on li "Treatment Acceptance" at bounding box center [31, 173] width 40 height 25
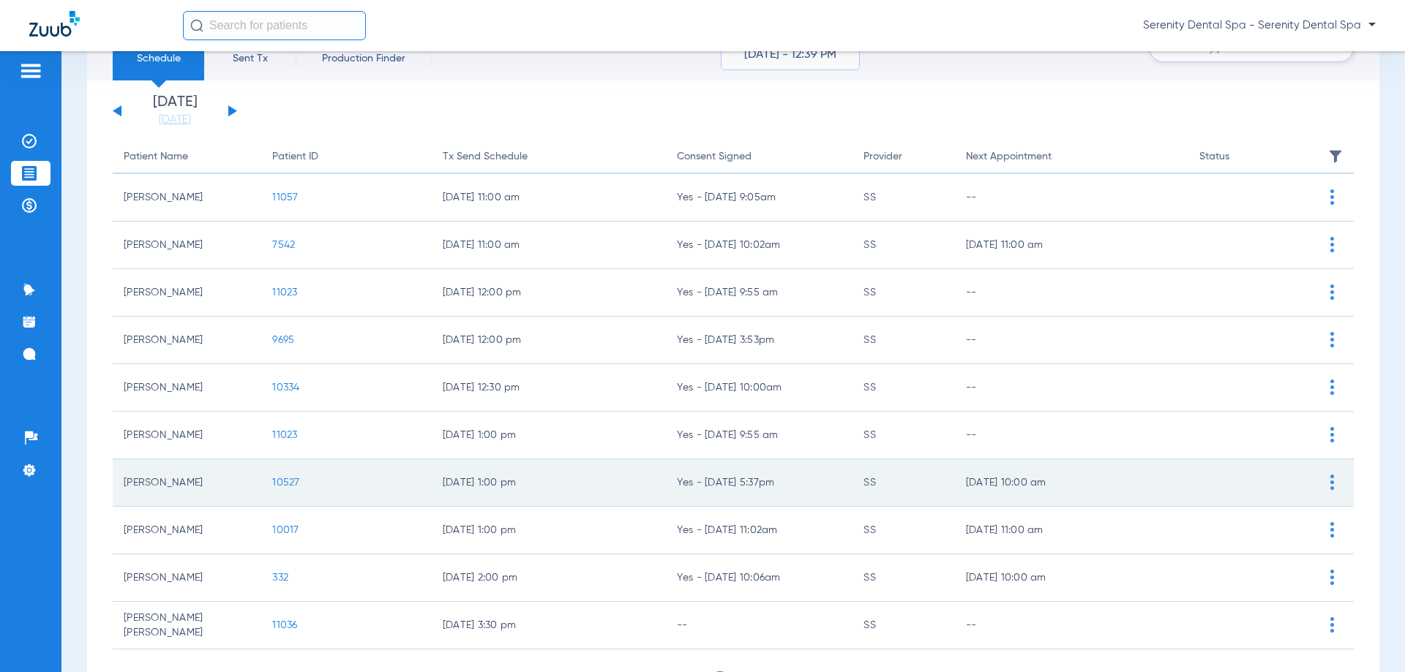
scroll to position [146, 0]
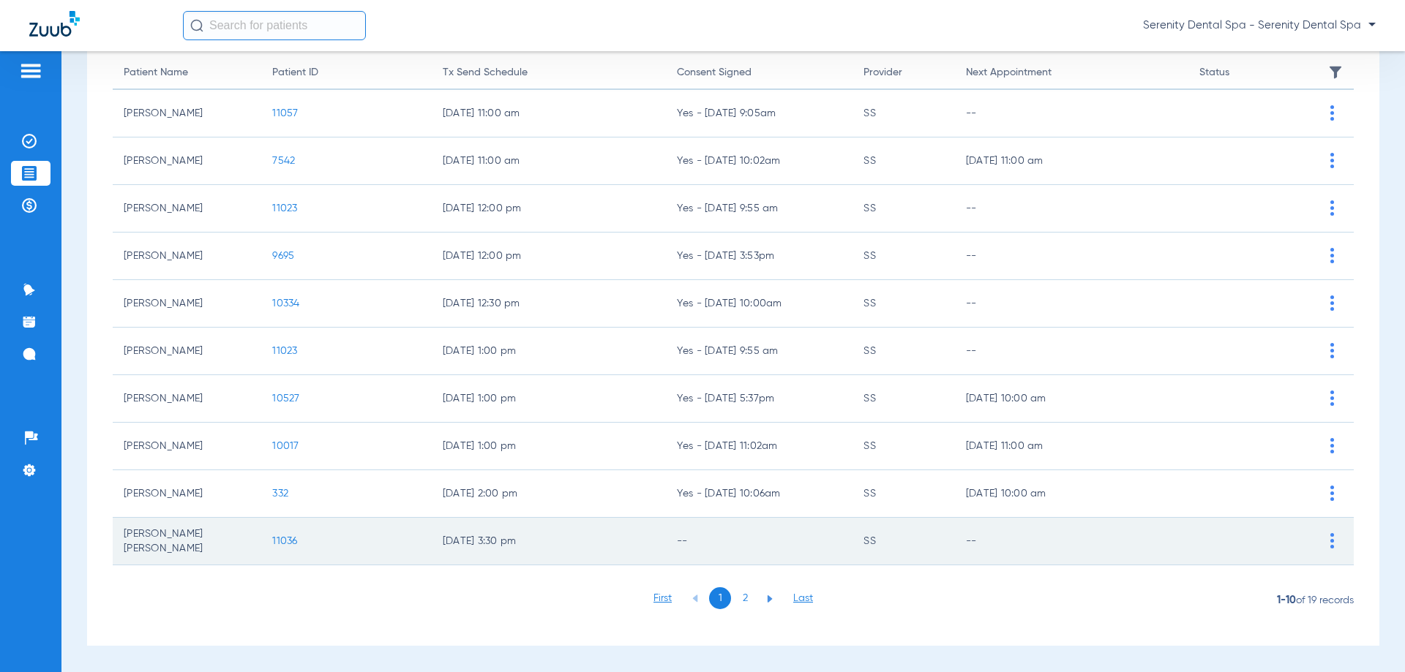
click at [288, 542] on span "11036" at bounding box center [284, 541] width 25 height 10
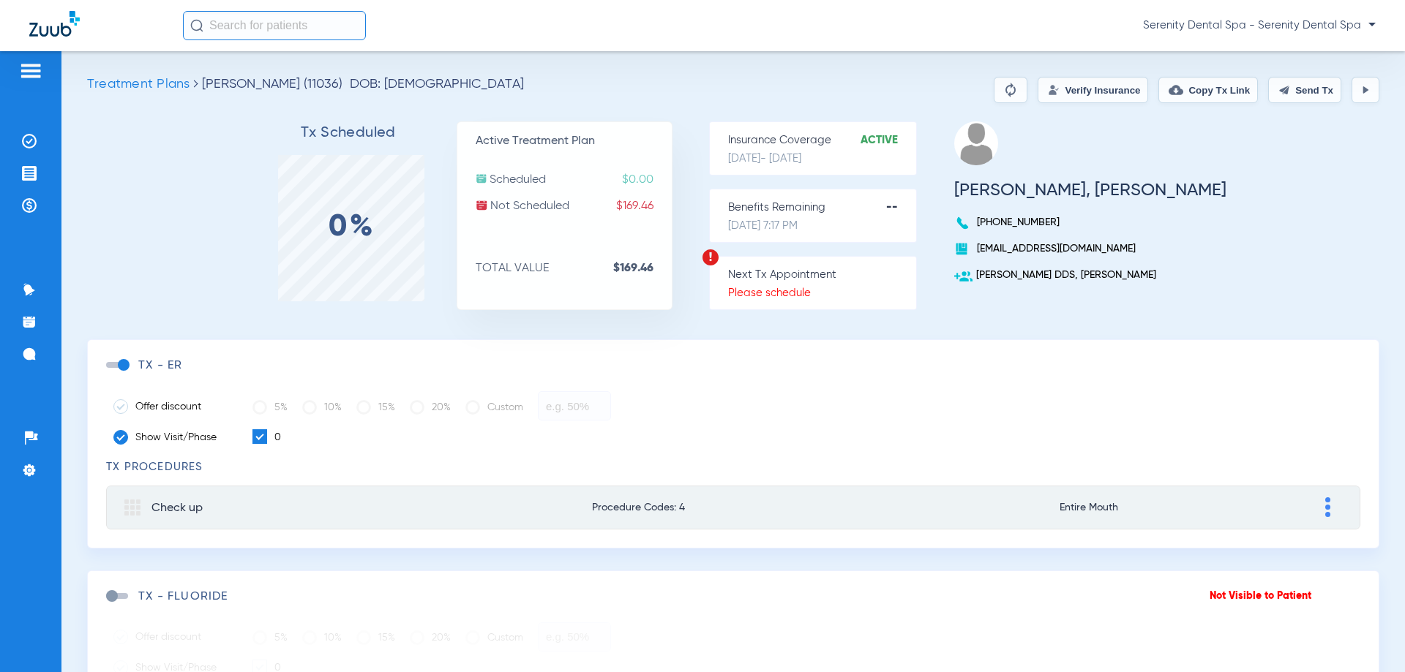
click at [1351, 91] on button at bounding box center [1365, 90] width 28 height 26
click at [1303, 85] on button "Send Tx" at bounding box center [1304, 90] width 73 height 26
click at [1213, 87] on button "Copy Tx Link" at bounding box center [1207, 90] width 99 height 26
click at [24, 202] on img at bounding box center [29, 205] width 15 height 15
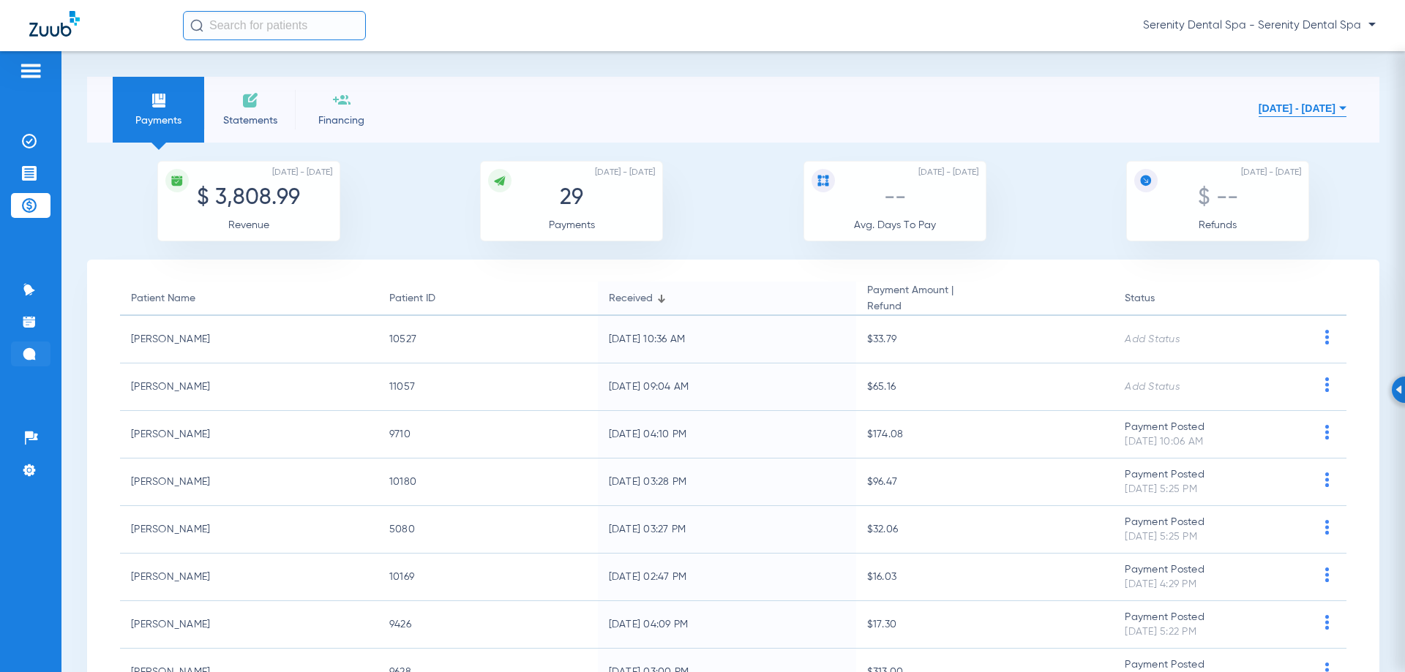
click at [34, 354] on img at bounding box center [29, 354] width 15 height 15
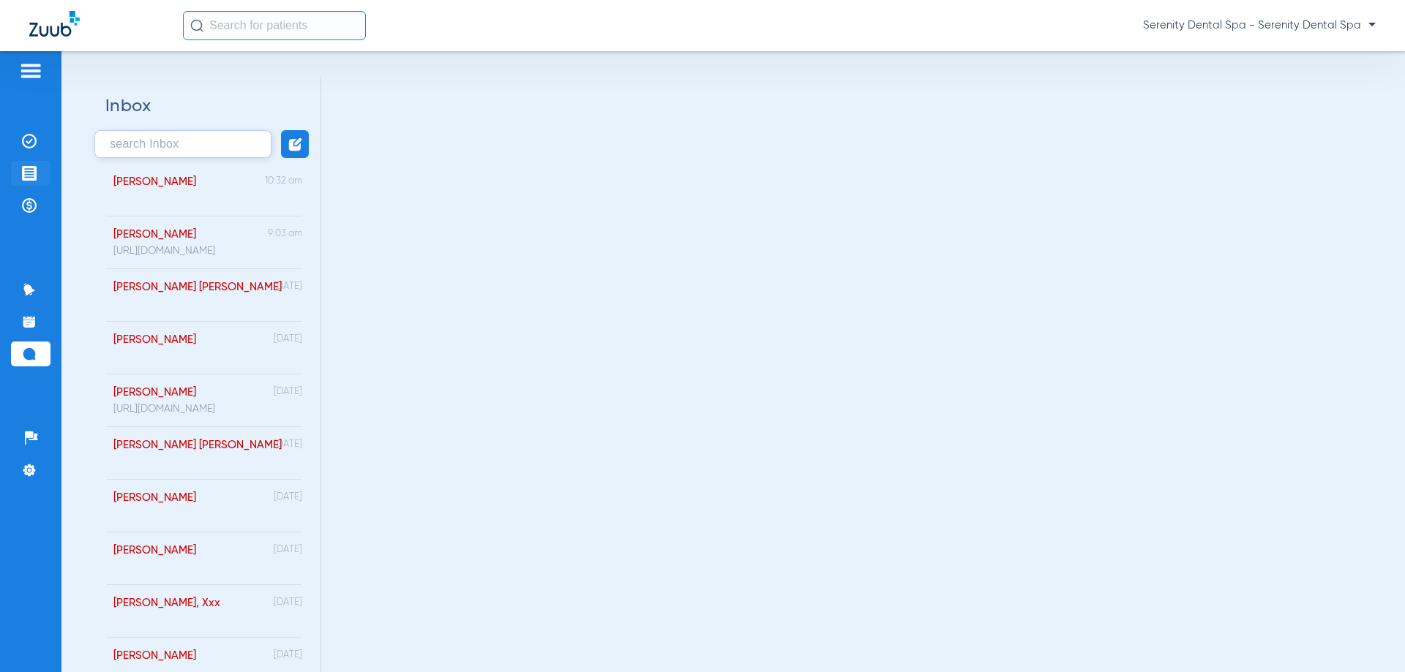
click at [25, 175] on img at bounding box center [29, 173] width 15 height 15
